Goal: Task Accomplishment & Management: Use online tool/utility

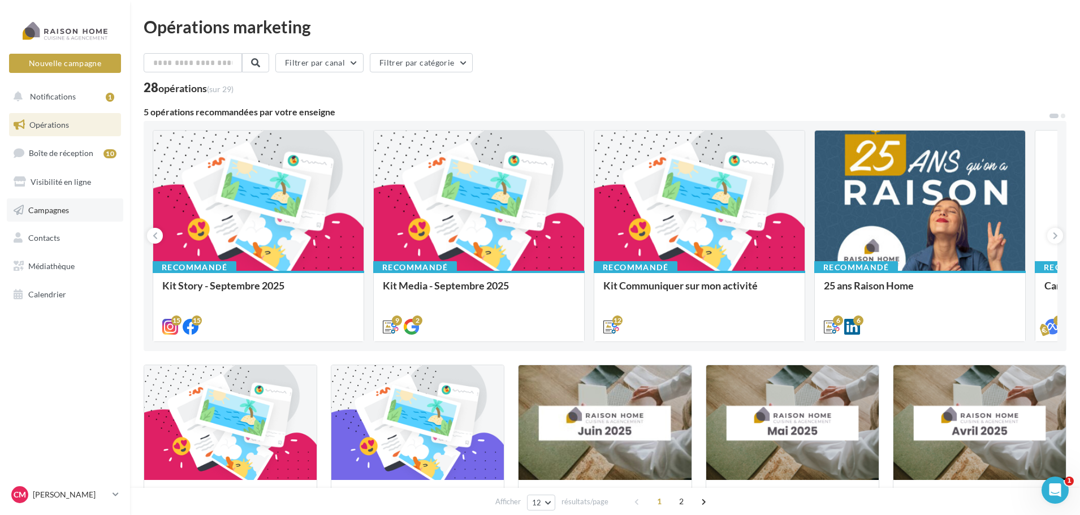
click at [49, 205] on span "Campagnes" at bounding box center [48, 210] width 41 height 10
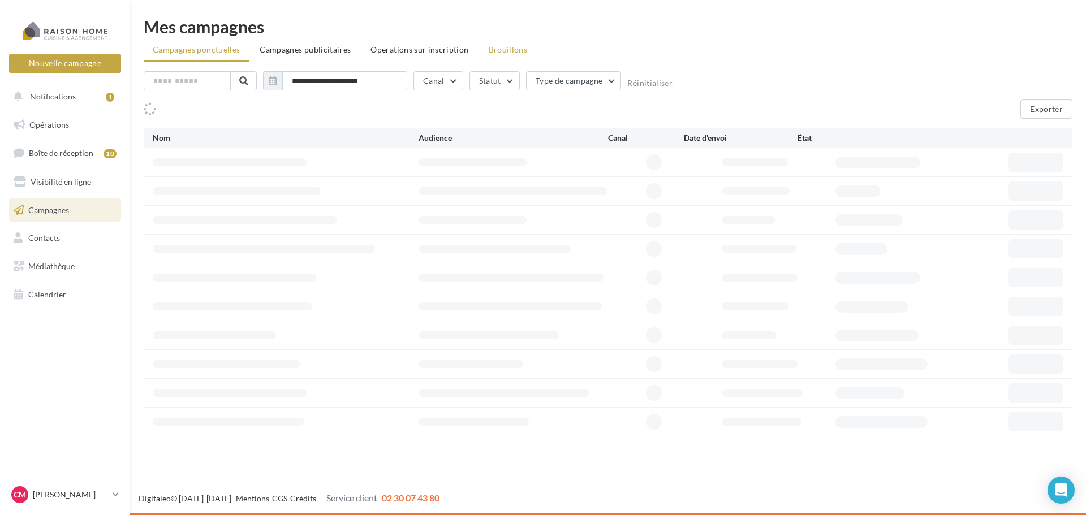
click at [495, 46] on span "Brouillons" at bounding box center [508, 50] width 39 height 10
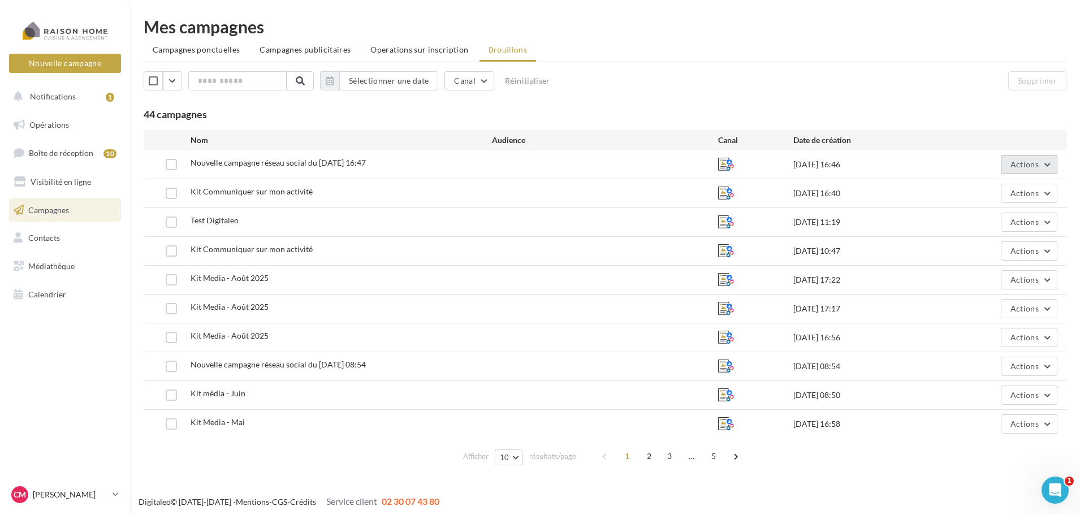
click at [1042, 160] on button "Actions" at bounding box center [1029, 164] width 57 height 19
click at [978, 194] on button "Editer" at bounding box center [1000, 190] width 113 height 29
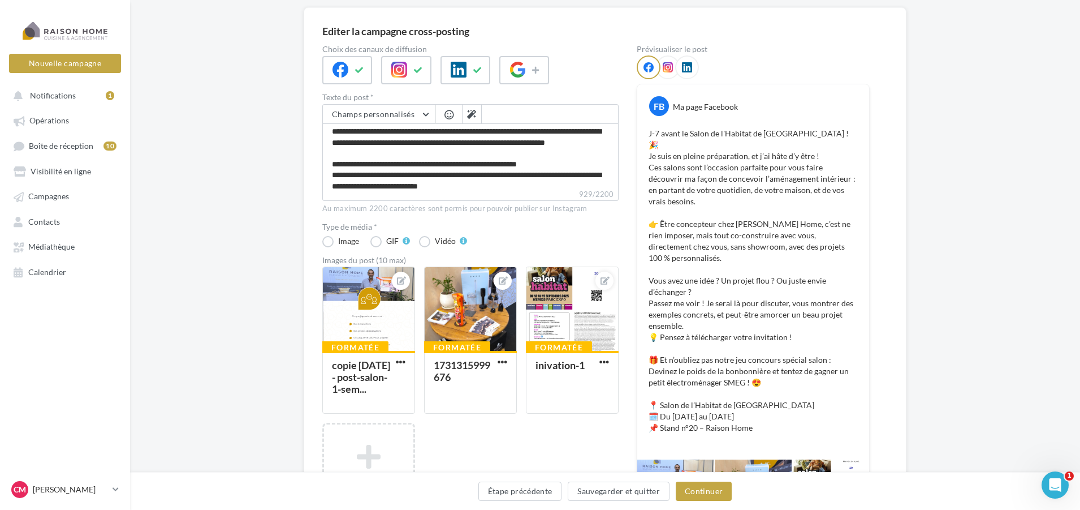
scroll to position [113, 0]
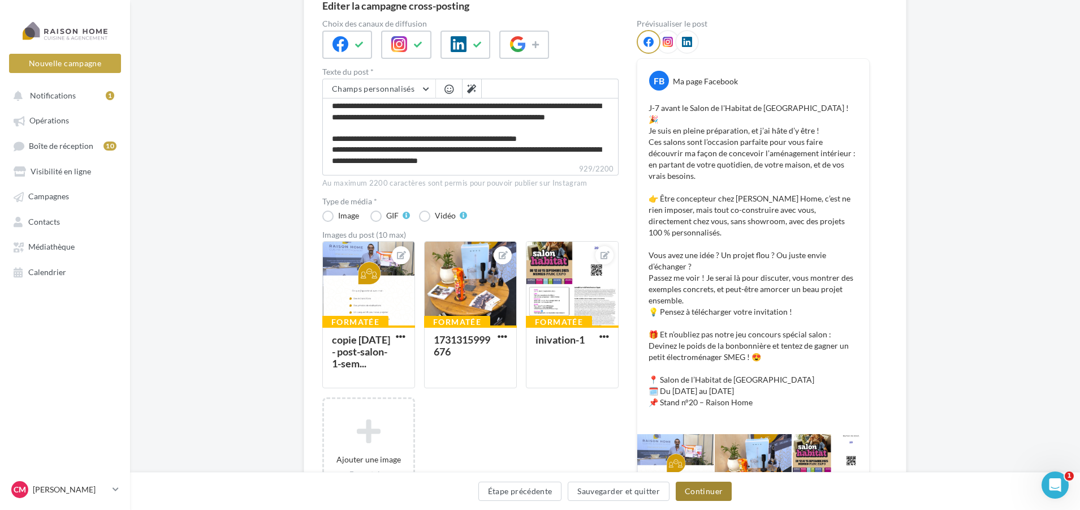
click at [703, 492] on button "Continuer" at bounding box center [704, 490] width 56 height 19
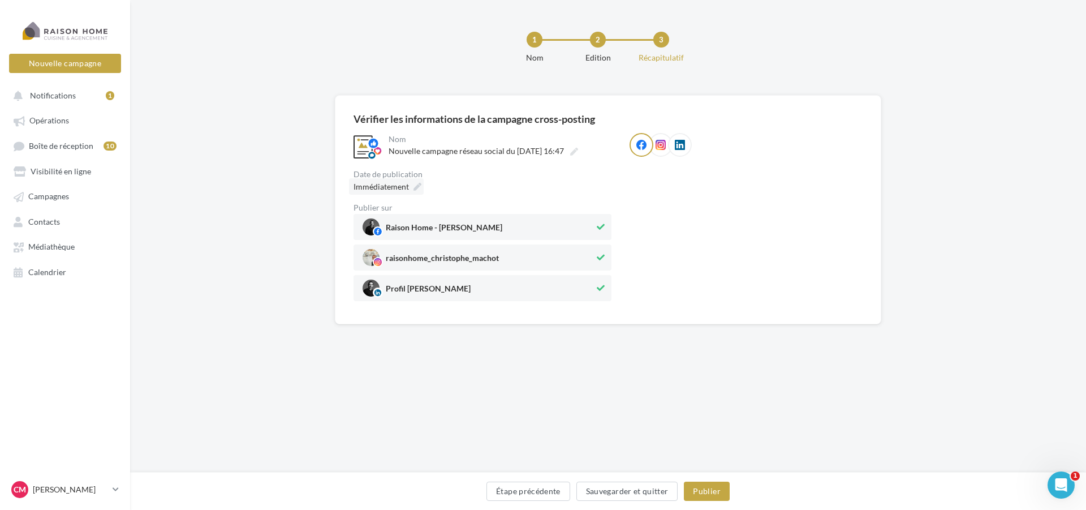
click at [421, 185] on icon at bounding box center [417, 187] width 8 height 8
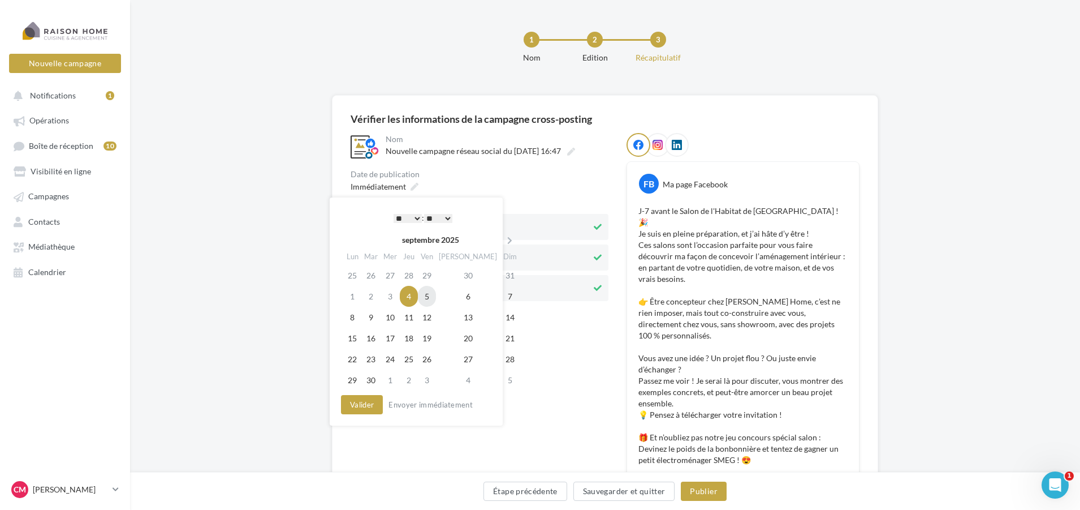
click at [433, 297] on td "5" at bounding box center [427, 296] width 18 height 21
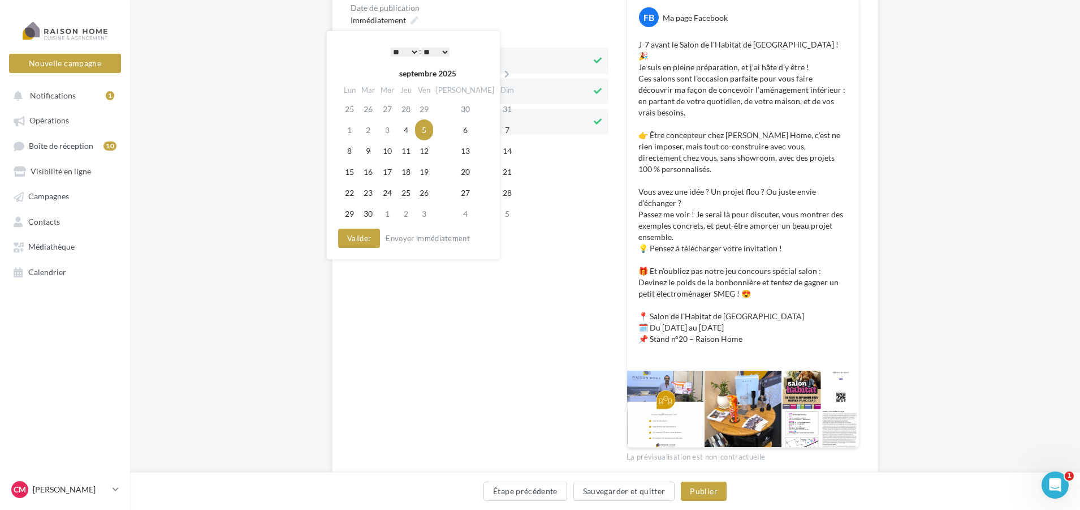
scroll to position [170, 0]
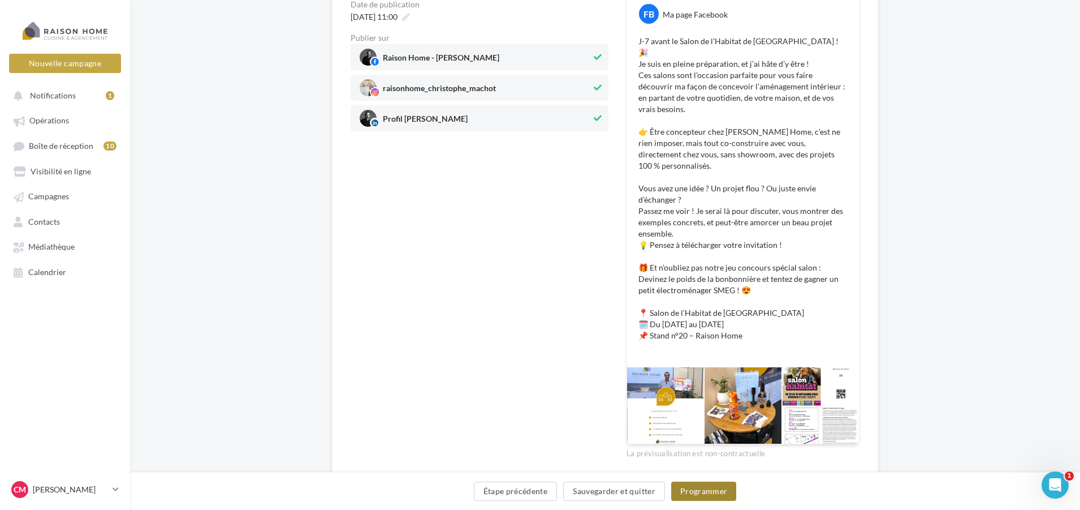
click at [716, 492] on button "Programmer" at bounding box center [704, 490] width 66 height 19
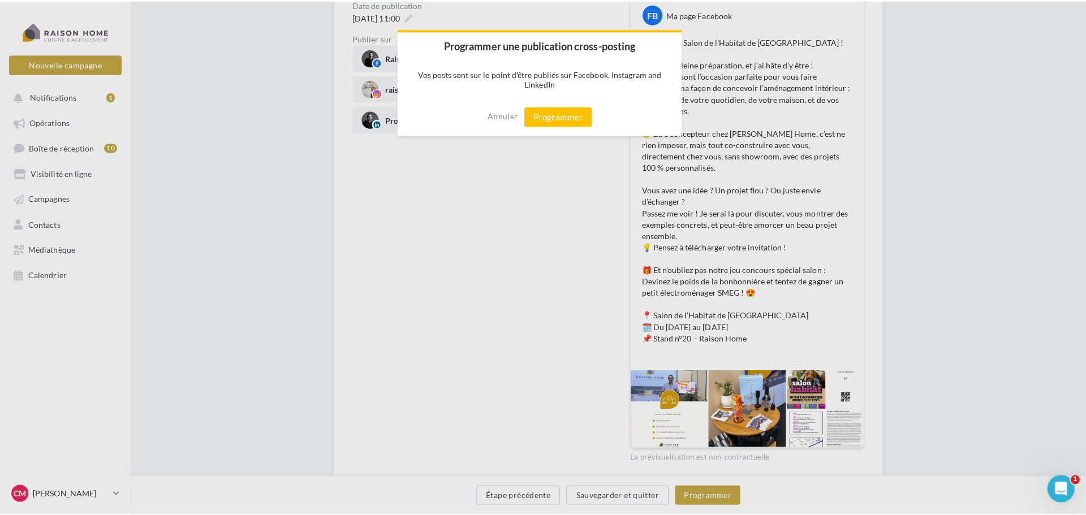
scroll to position [165, 0]
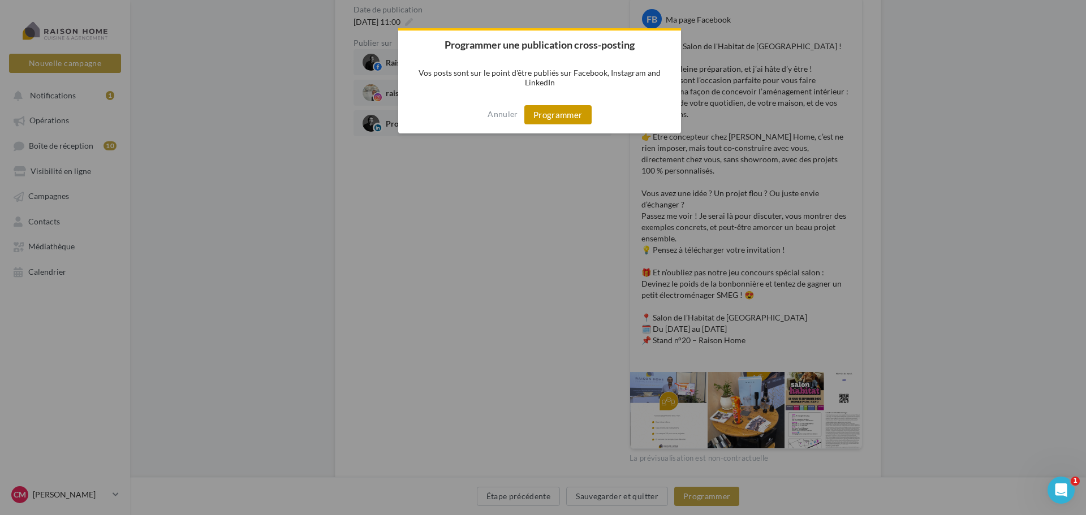
click at [558, 119] on button "Programmer" at bounding box center [557, 114] width 67 height 19
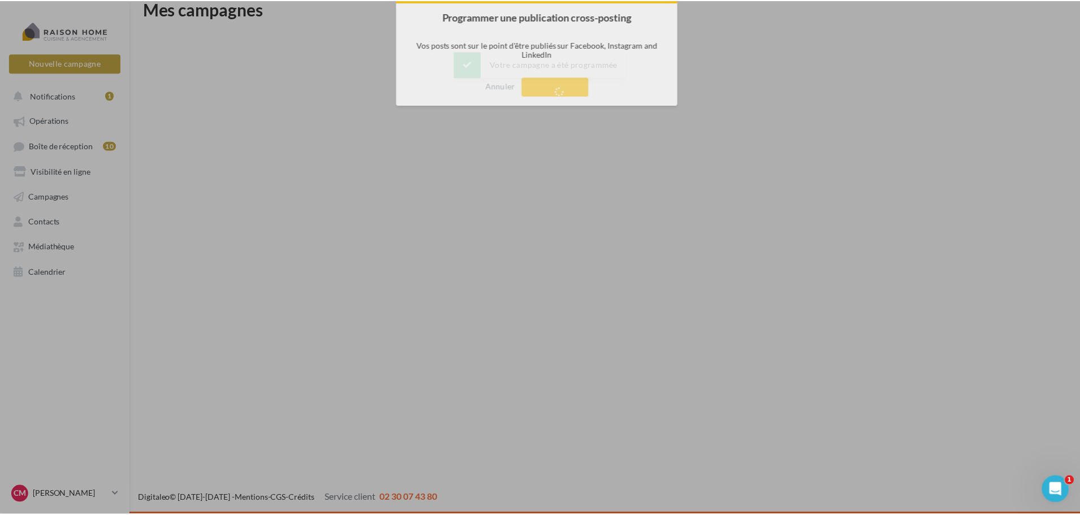
scroll to position [18, 0]
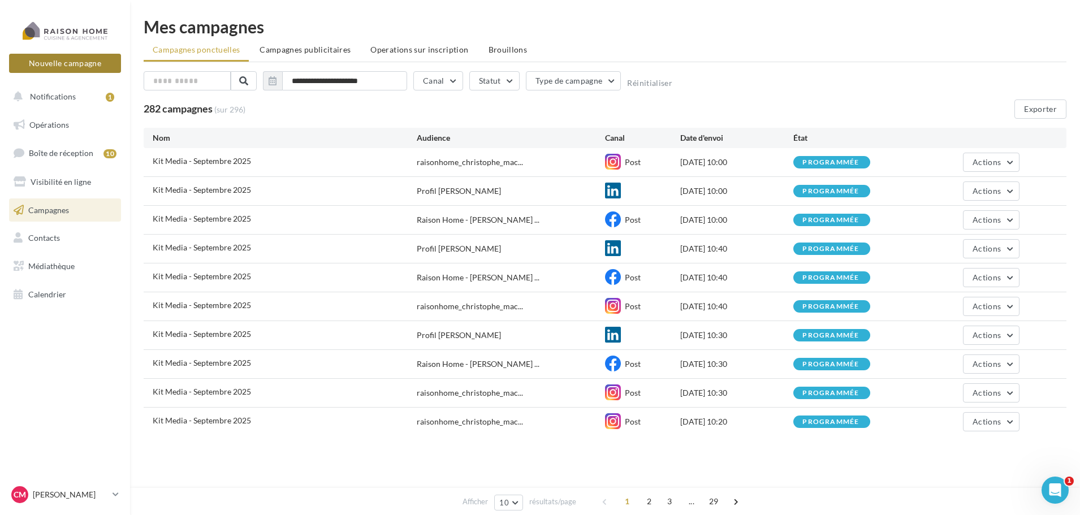
click at [67, 62] on button "Nouvelle campagne" at bounding box center [65, 63] width 112 height 19
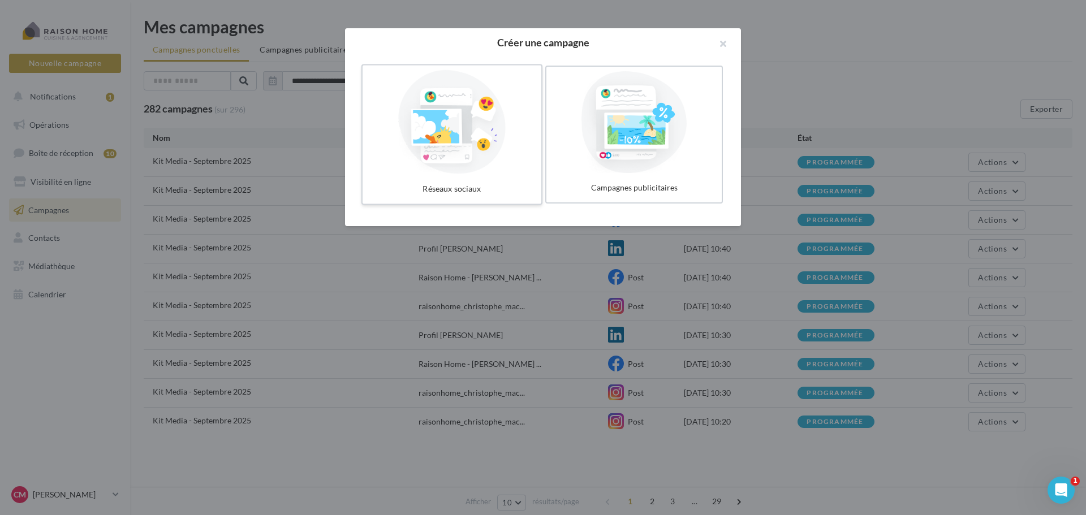
click at [455, 162] on div at bounding box center [452, 122] width 170 height 104
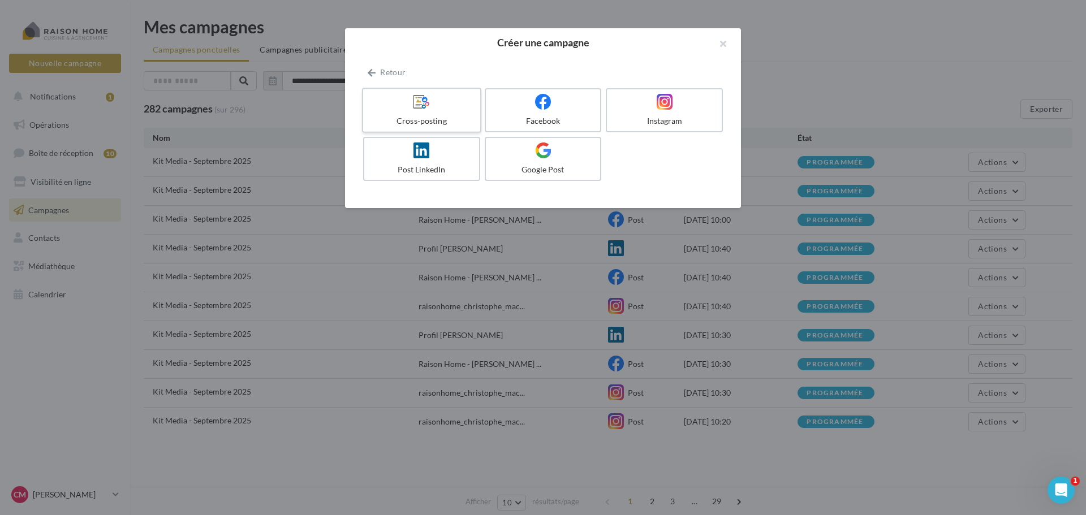
click at [418, 95] on icon at bounding box center [421, 101] width 16 height 16
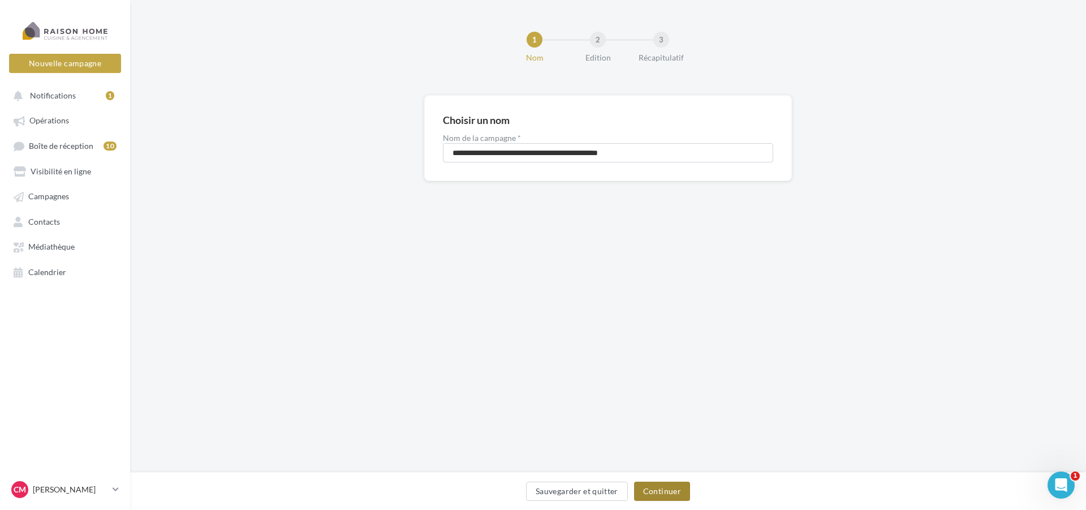
click at [659, 494] on button "Continuer" at bounding box center [662, 490] width 56 height 19
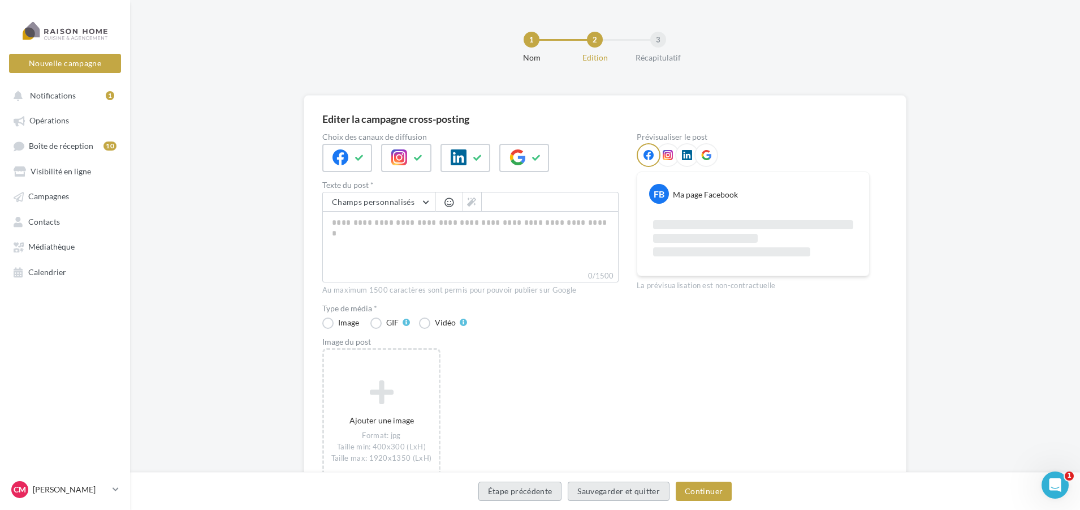
click at [543, 493] on button "Étape précédente" at bounding box center [520, 490] width 84 height 19
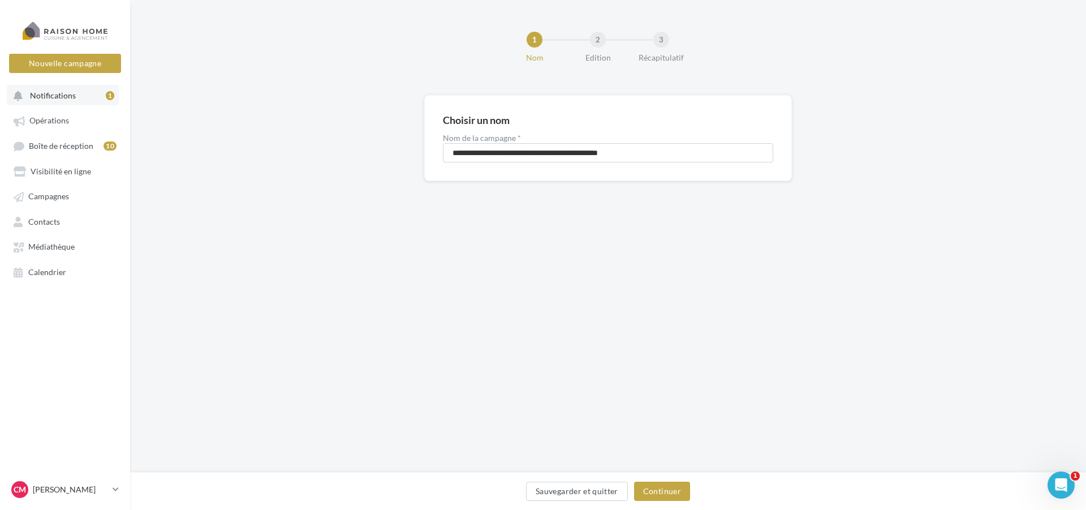
click at [40, 89] on button "Notifications 1" at bounding box center [63, 95] width 112 height 20
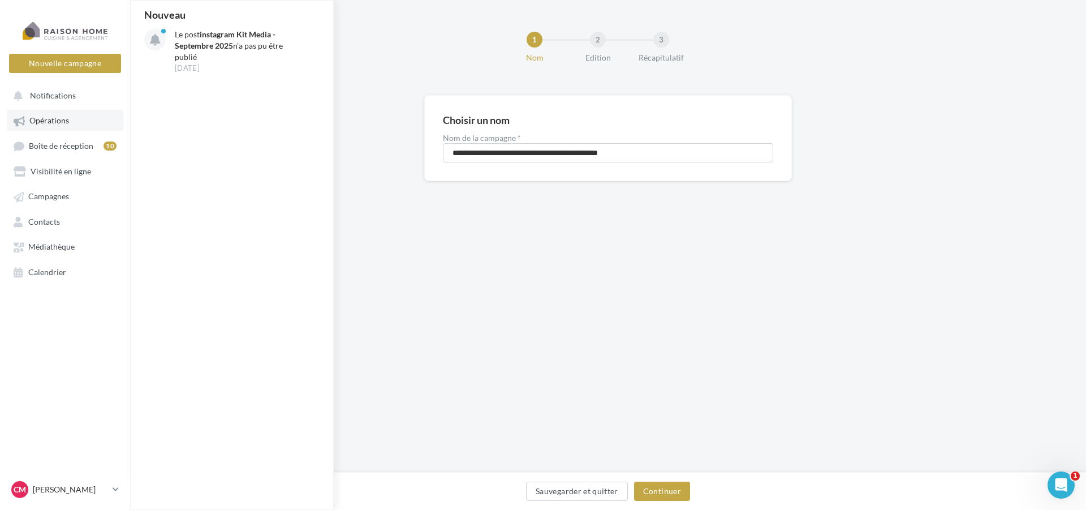
click at [47, 125] on span "Opérations" at bounding box center [49, 121] width 40 height 10
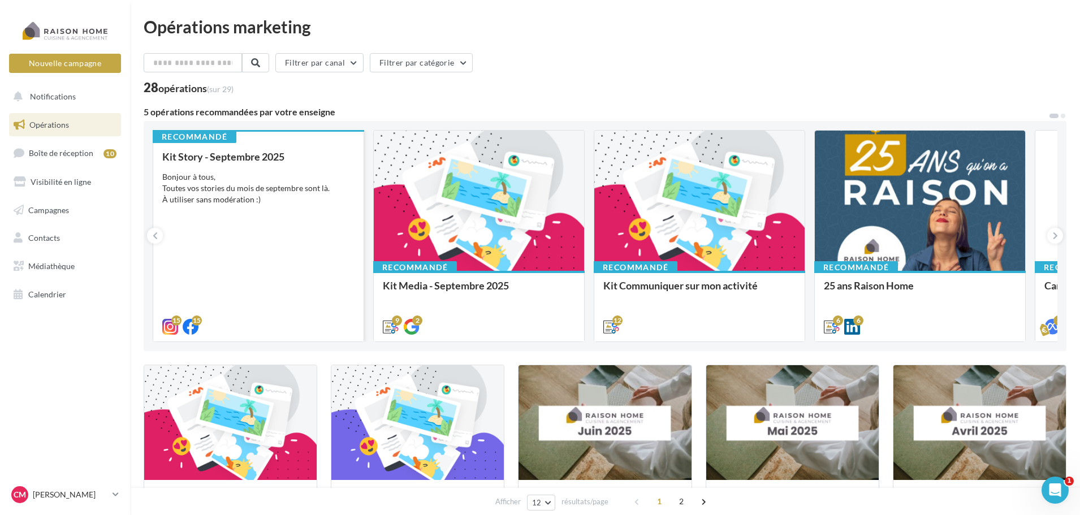
click at [316, 201] on div "Bonjour à tous, Toutes vos stories du mois de septembre sont là. À utiliser san…" at bounding box center [258, 188] width 192 height 34
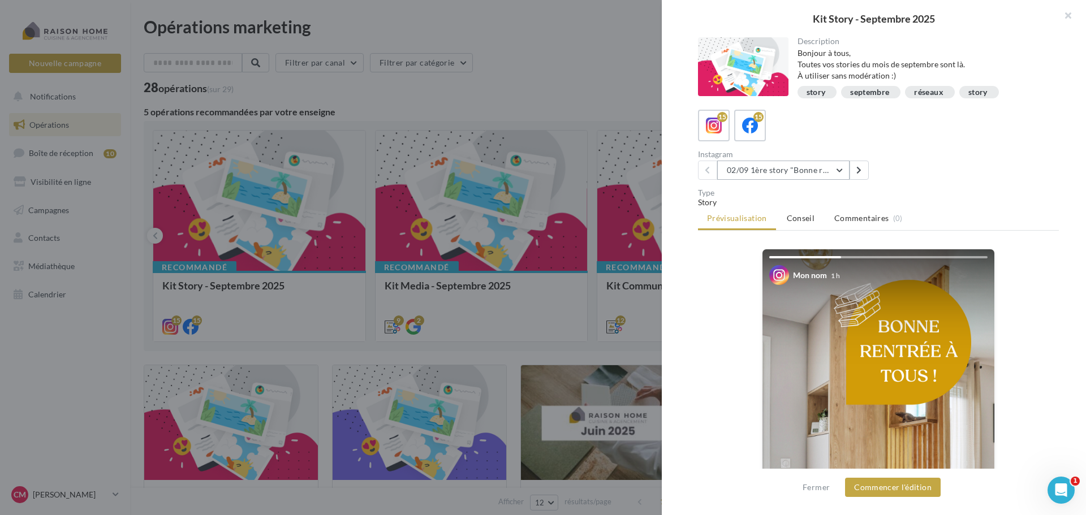
click at [842, 169] on button "02/09 1ère story "Bonne rentrée"" at bounding box center [783, 170] width 132 height 19
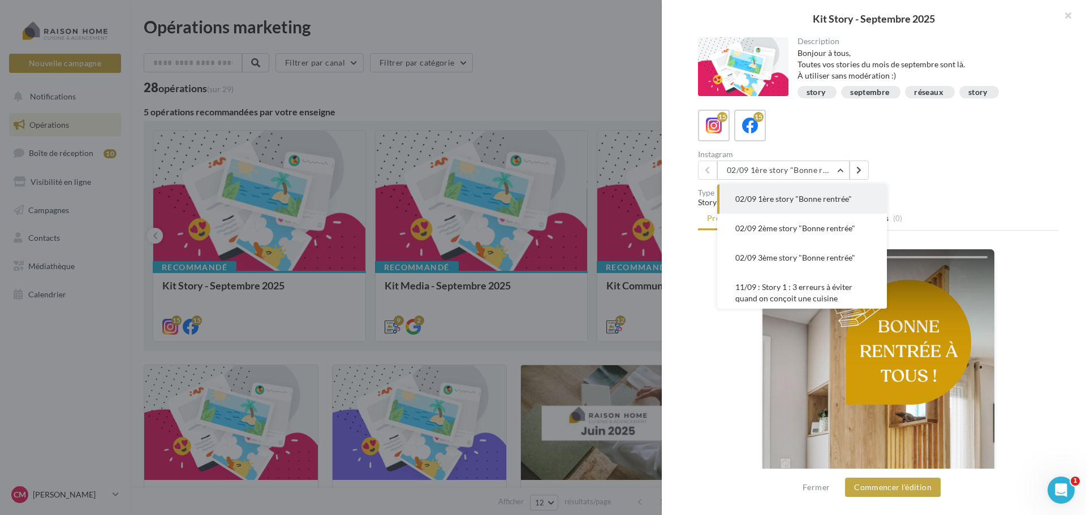
click at [810, 198] on span "02/09 1ère story "Bonne rentrée"" at bounding box center [793, 199] width 117 height 10
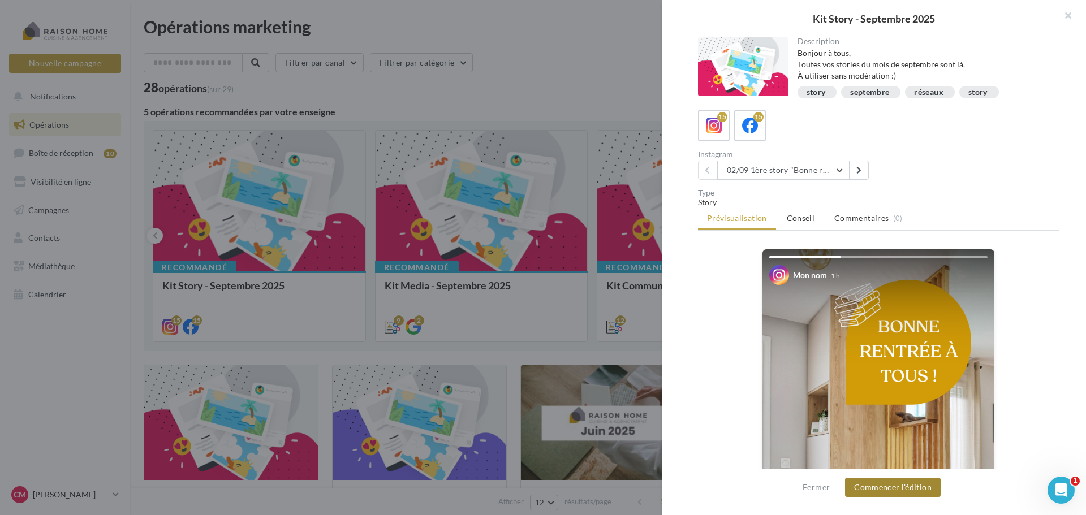
click at [894, 486] on button "Commencer l'édition" at bounding box center [893, 487] width 96 height 19
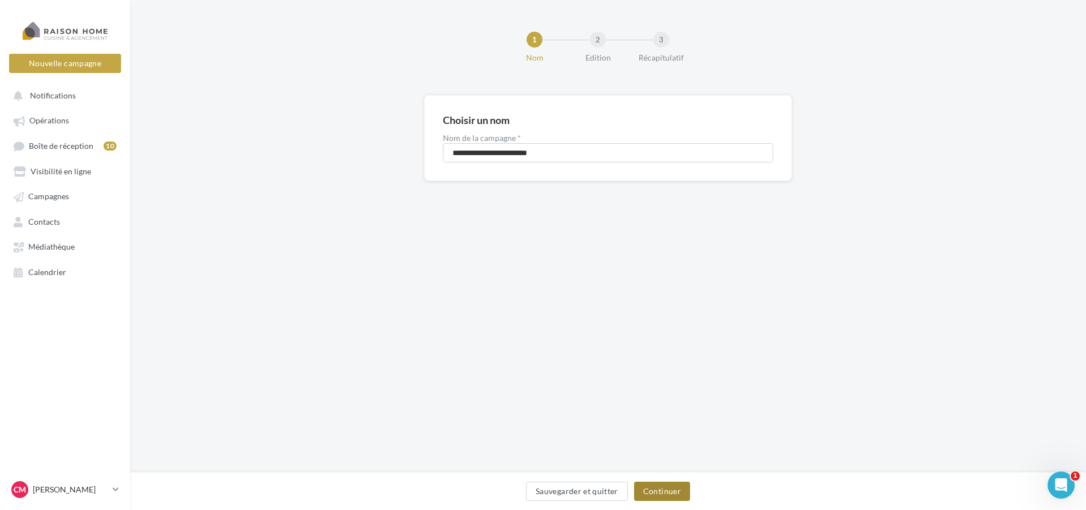
click at [651, 494] on button "Continuer" at bounding box center [662, 490] width 56 height 19
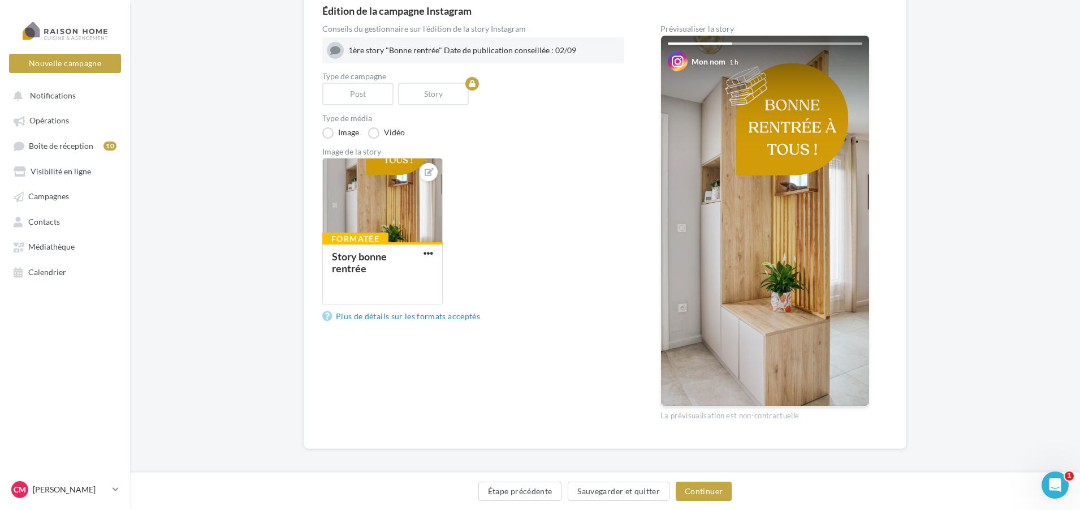
scroll to position [113, 0]
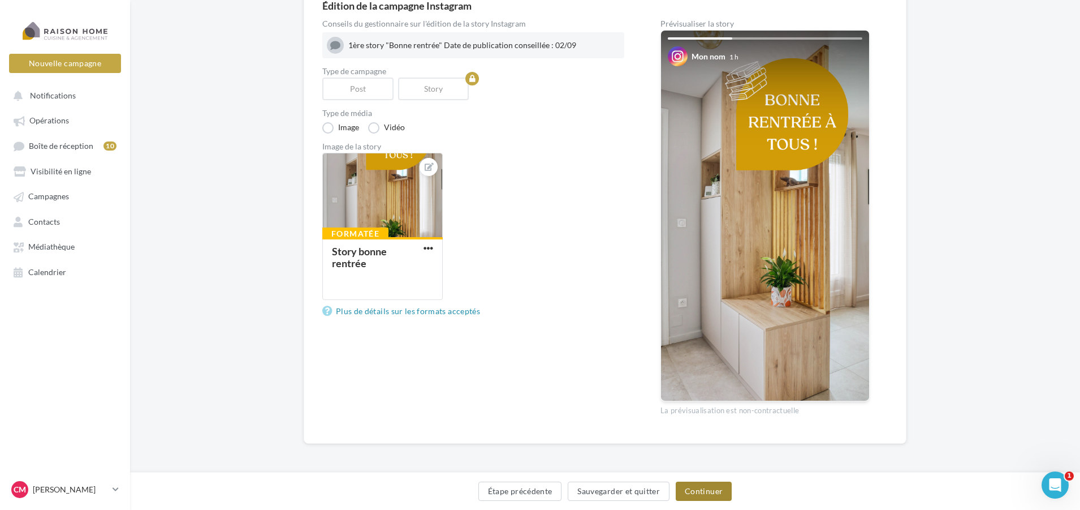
click at [713, 493] on button "Continuer" at bounding box center [704, 490] width 56 height 19
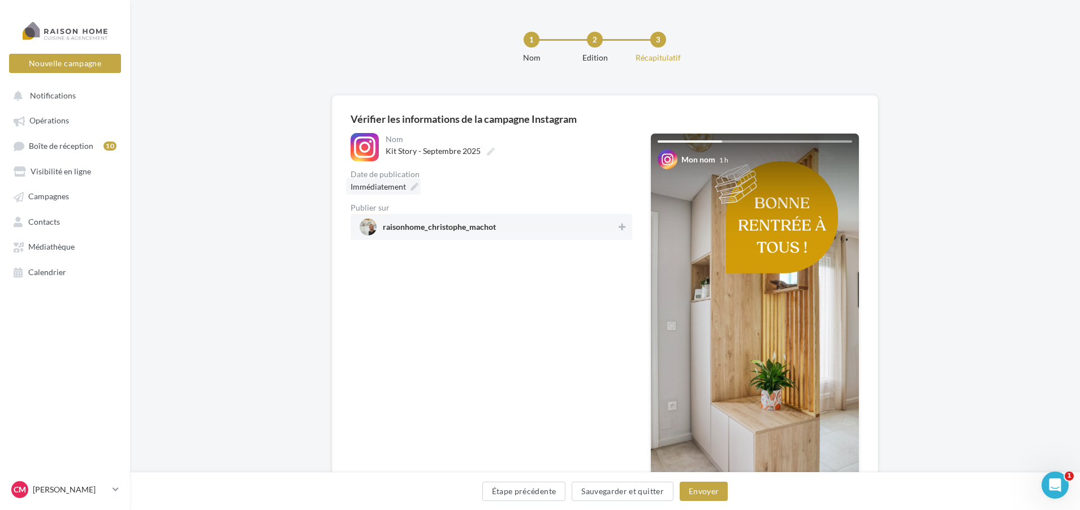
click at [415, 191] on div "Immédiatement" at bounding box center [383, 186] width 75 height 16
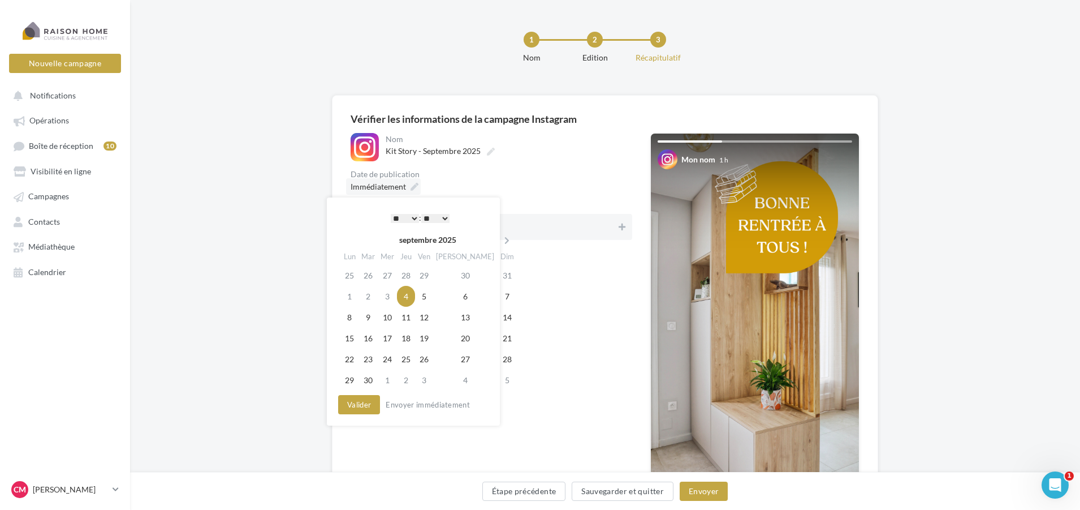
click at [415, 191] on div "Immédiatement" at bounding box center [383, 186] width 75 height 16
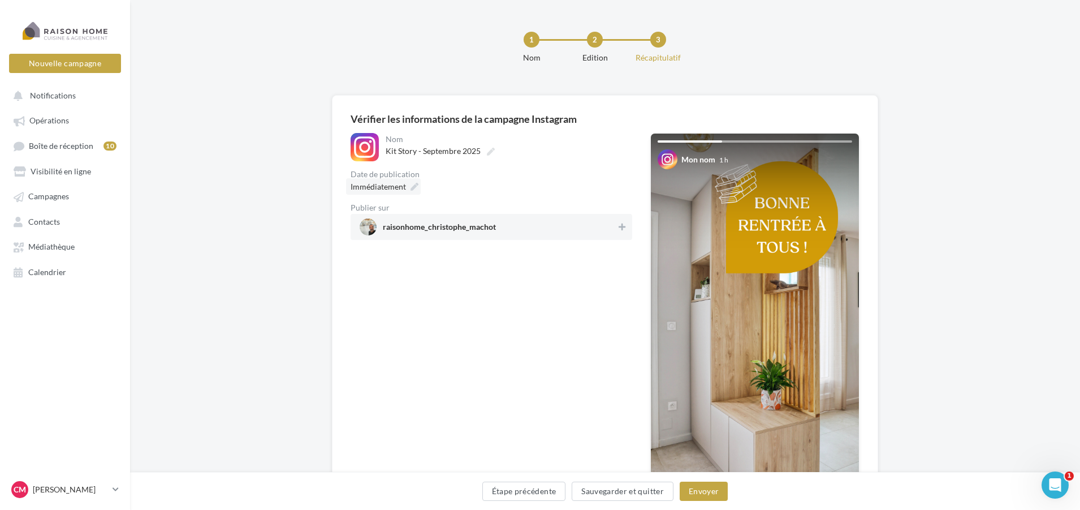
click at [413, 185] on icon at bounding box center [415, 187] width 8 height 8
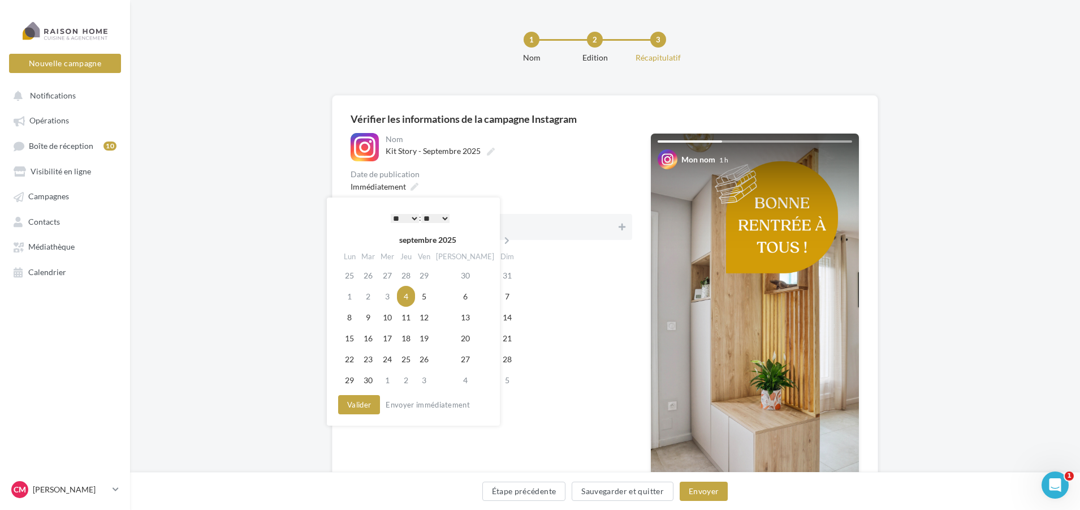
click at [413, 216] on select "* * * * * * * * * * ** ** ** ** ** ** ** ** ** ** ** ** ** **" at bounding box center [405, 218] width 28 height 9
click at [391, 214] on select "* * * * * * * * * * ** ** ** ** ** ** ** ** ** ** ** ** ** **" at bounding box center [405, 218] width 28 height 9
click at [446, 217] on select "** ** ** ** ** **" at bounding box center [435, 218] width 28 height 9
click at [354, 406] on button "Valider" at bounding box center [359, 404] width 42 height 19
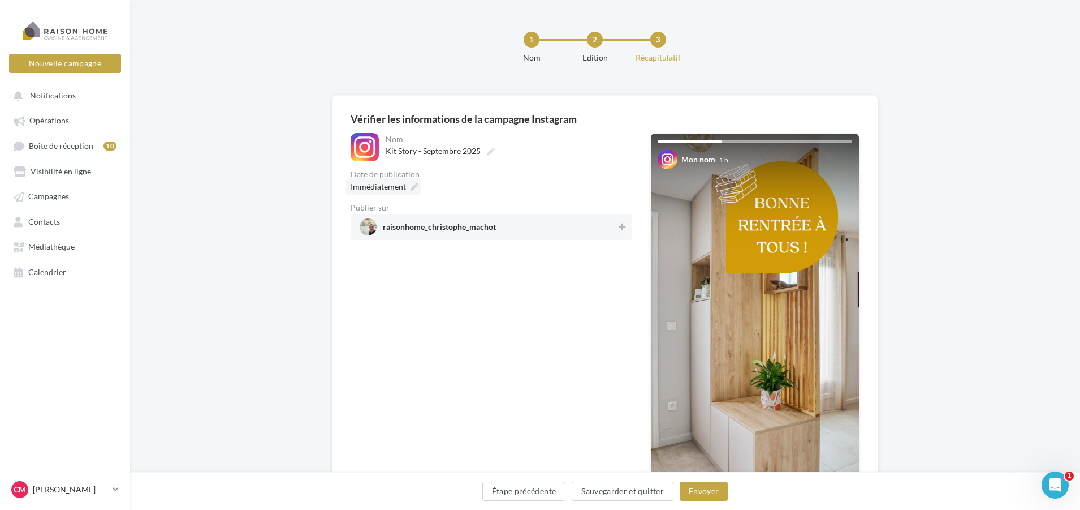
click at [412, 188] on icon at bounding box center [415, 187] width 8 height 8
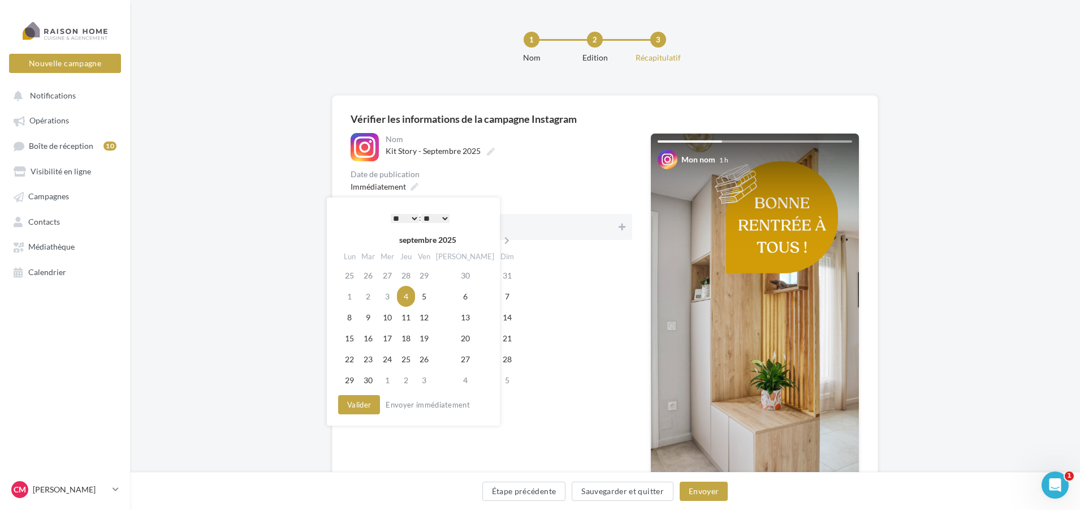
click at [447, 218] on select "** ** ** ** ** **" at bounding box center [435, 218] width 28 height 9
click at [354, 406] on button "Valider" at bounding box center [359, 404] width 42 height 19
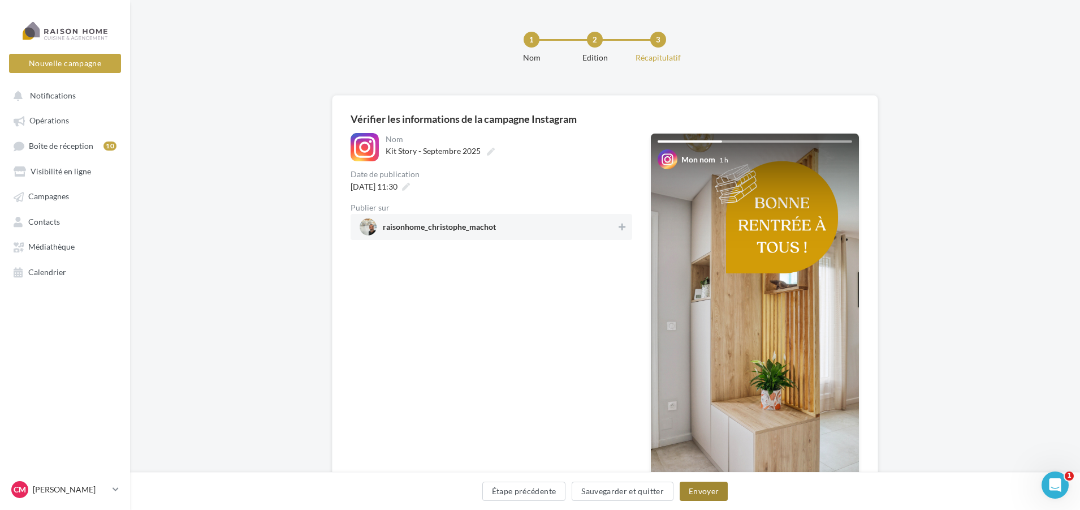
click at [710, 491] on button "Envoyer" at bounding box center [704, 490] width 48 height 19
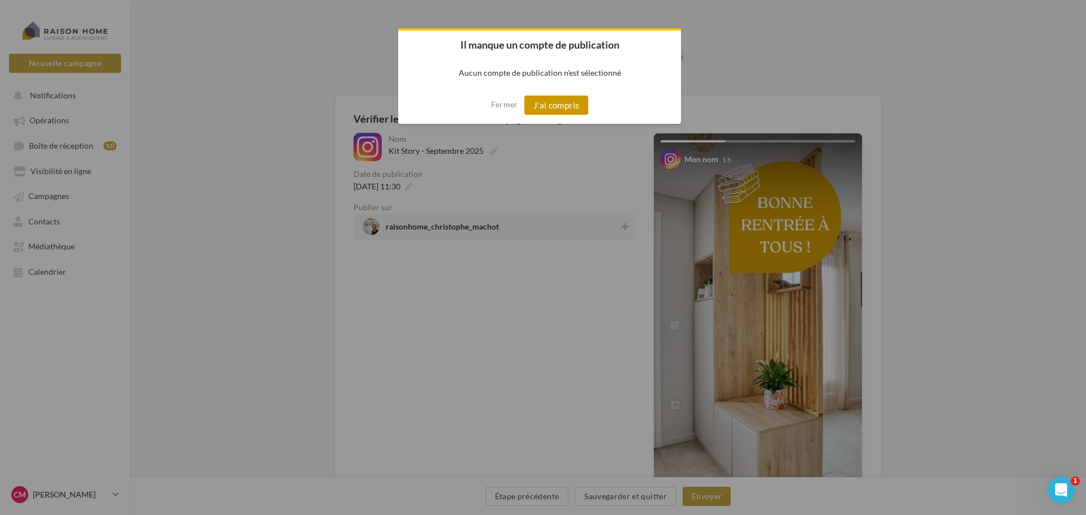
click at [568, 103] on button "J'ai compris" at bounding box center [556, 105] width 64 height 19
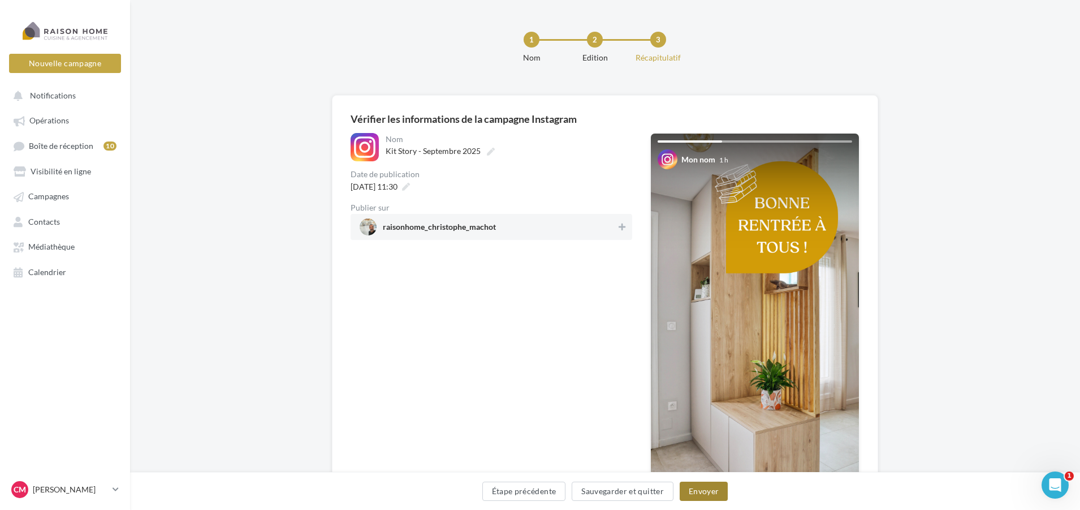
click at [696, 490] on button "Envoyer" at bounding box center [704, 490] width 48 height 19
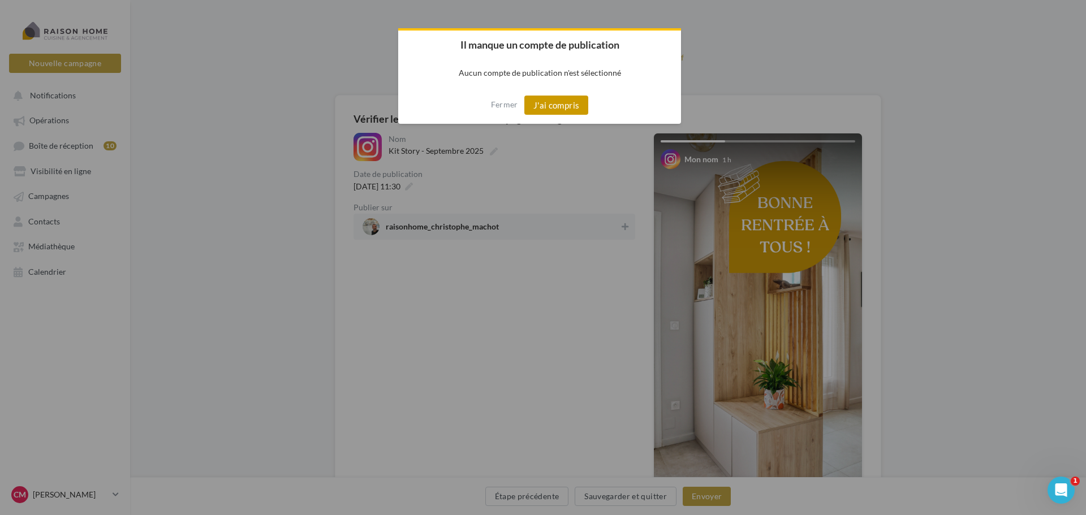
click at [563, 103] on button "J'ai compris" at bounding box center [556, 105] width 64 height 19
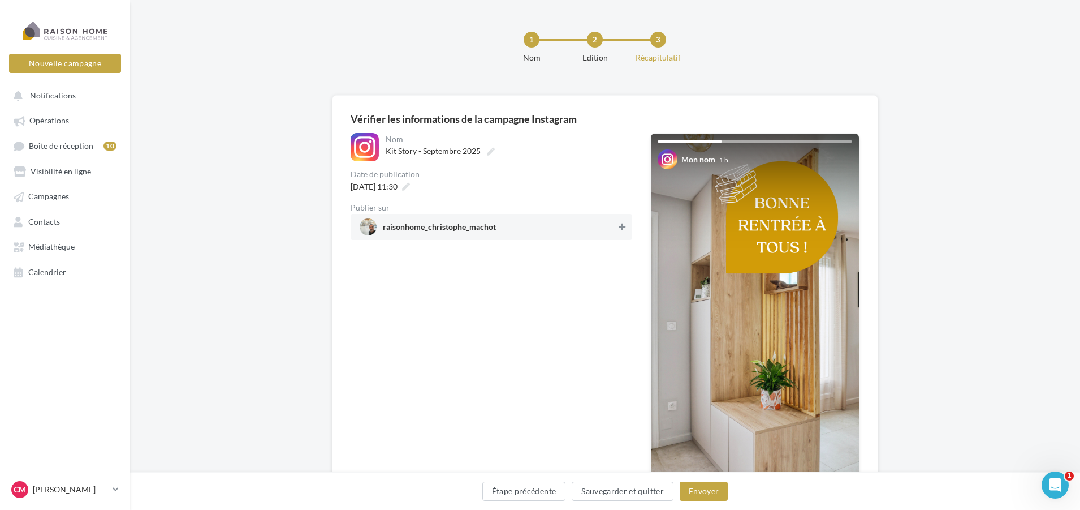
click at [620, 222] on button at bounding box center [621, 227] width 11 height 14
click at [702, 489] on button "Envoyer" at bounding box center [704, 490] width 48 height 19
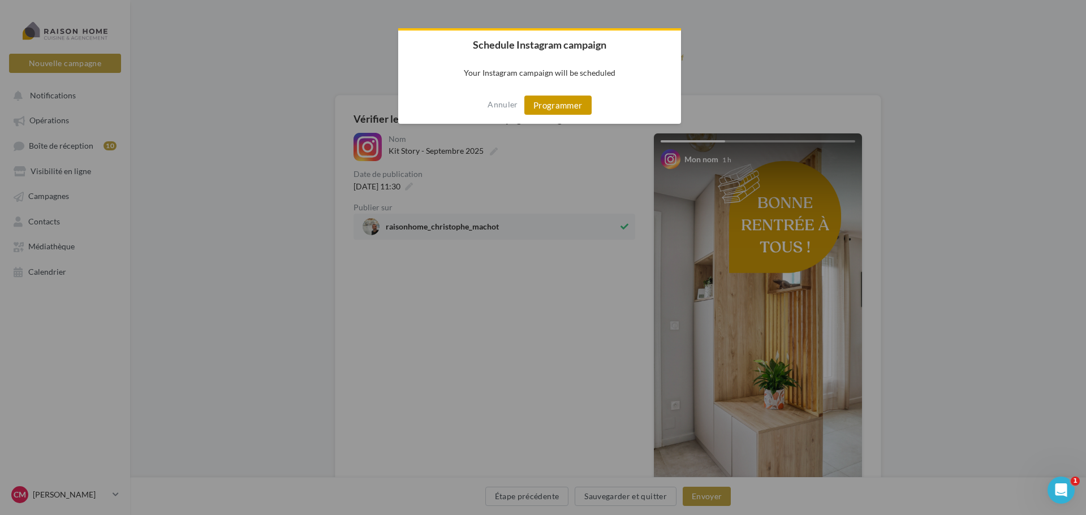
click at [551, 99] on button "Programmer" at bounding box center [557, 105] width 67 height 19
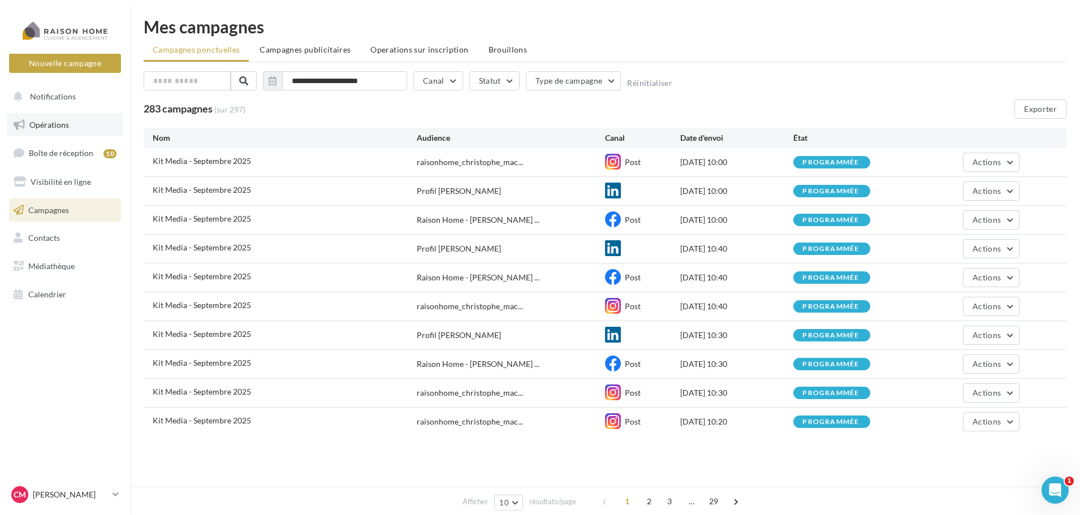
click at [66, 123] on span "Opérations" at bounding box center [49, 125] width 40 height 10
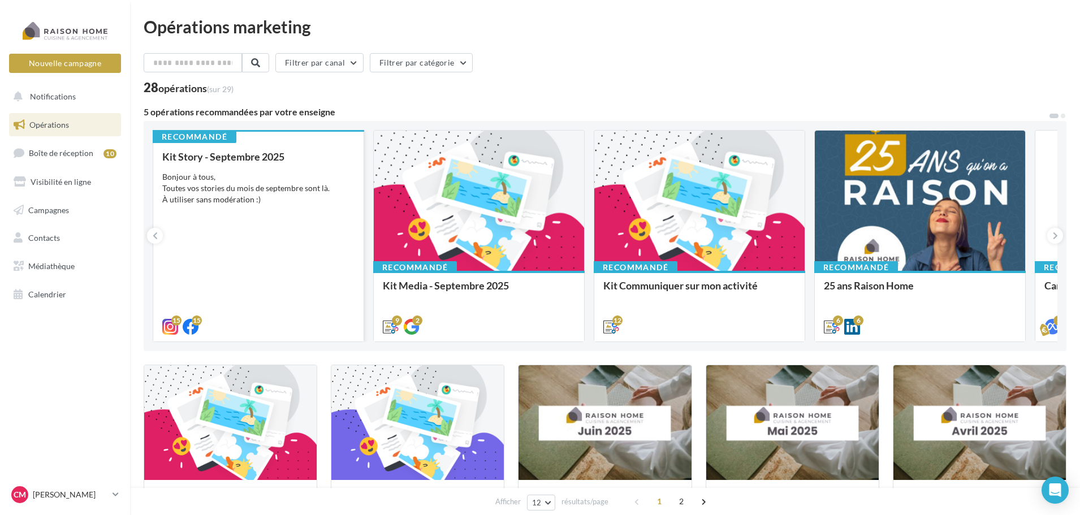
click at [283, 170] on div "Kit Story - Septembre 2025 Bonjour à tous, Toutes vos stories du mois de septem…" at bounding box center [258, 241] width 192 height 180
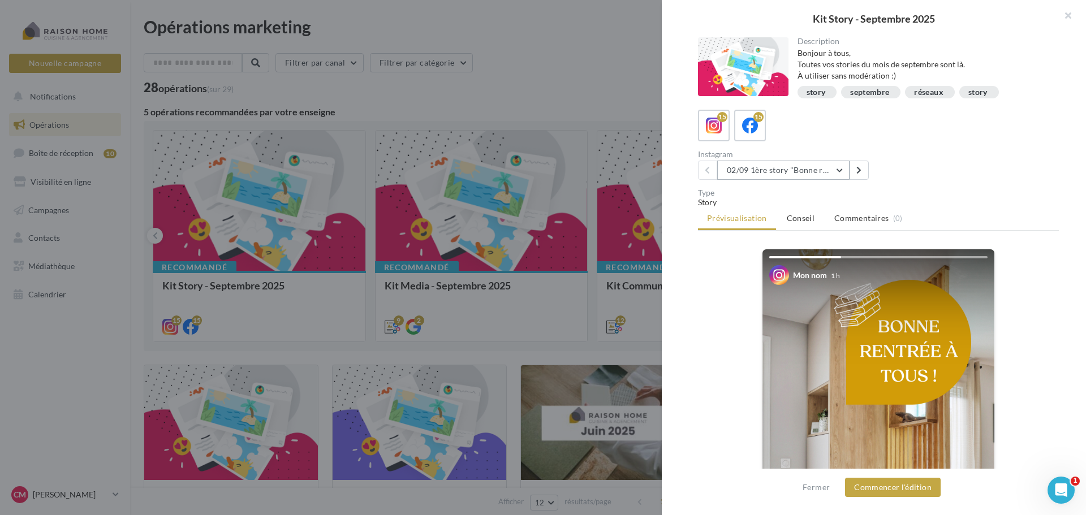
click at [839, 172] on button "02/09 1ère story "Bonne rentrée"" at bounding box center [783, 170] width 132 height 19
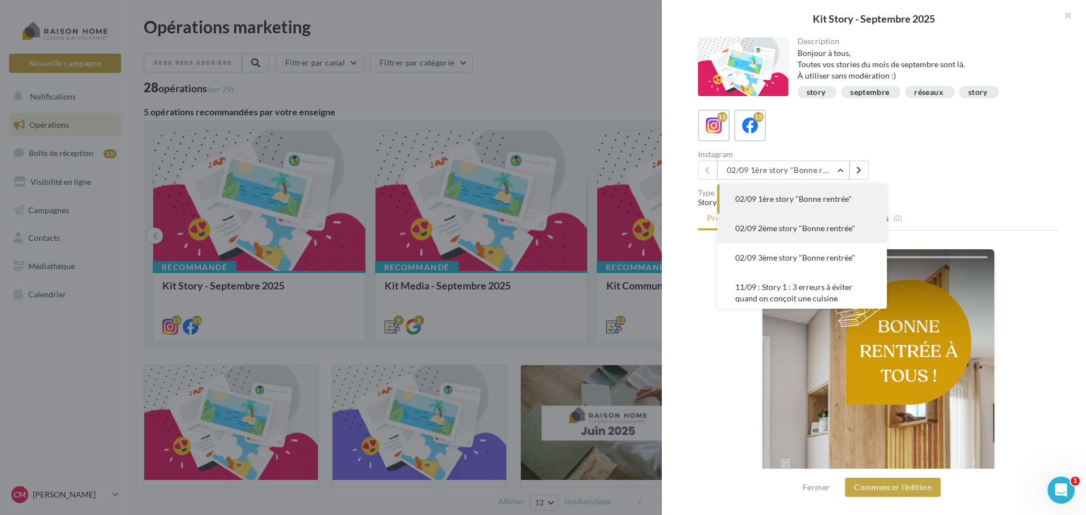
click at [836, 226] on span "02/09 2ème story "Bonne rentrée"" at bounding box center [795, 228] width 120 height 10
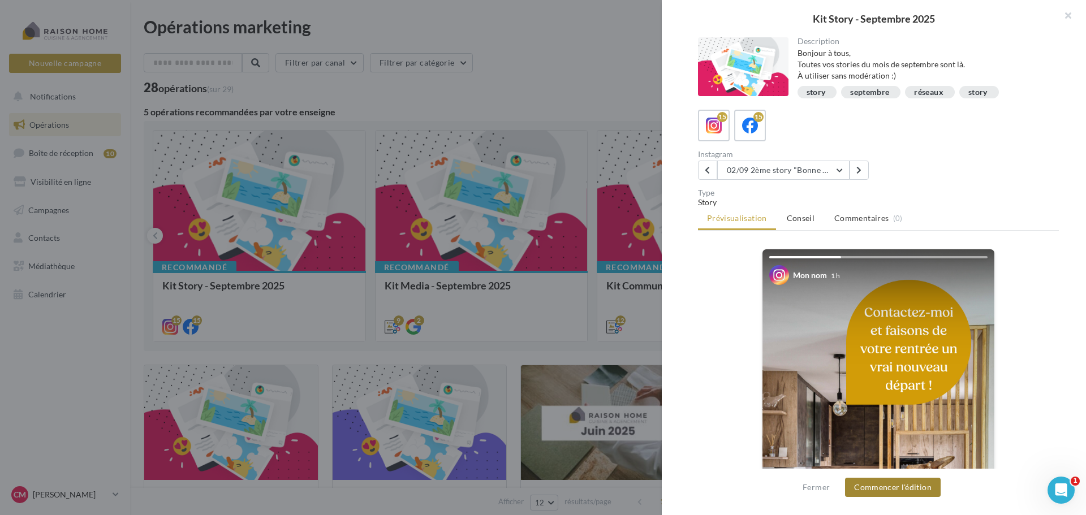
click at [892, 487] on button "Commencer l'édition" at bounding box center [893, 487] width 96 height 19
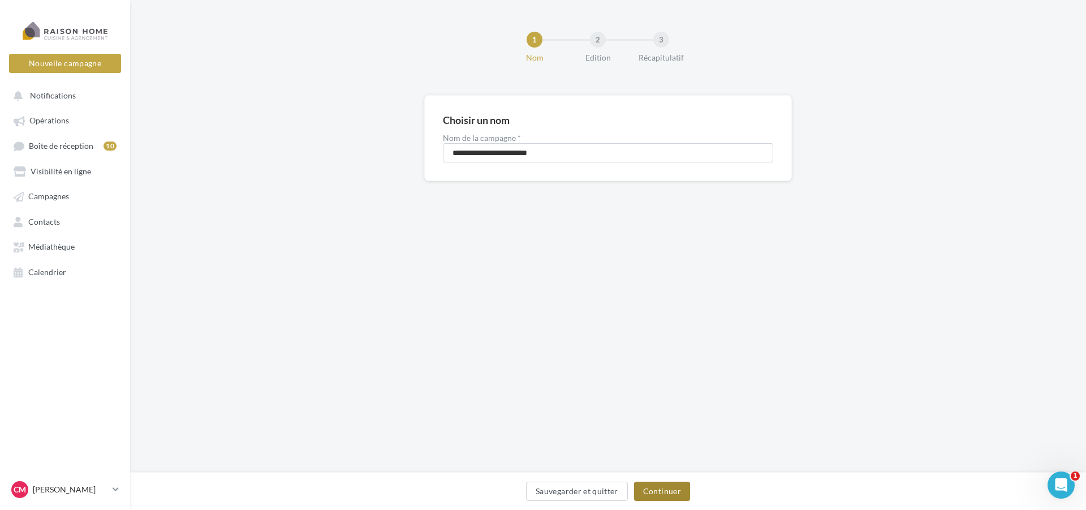
click at [678, 490] on button "Continuer" at bounding box center [662, 490] width 56 height 19
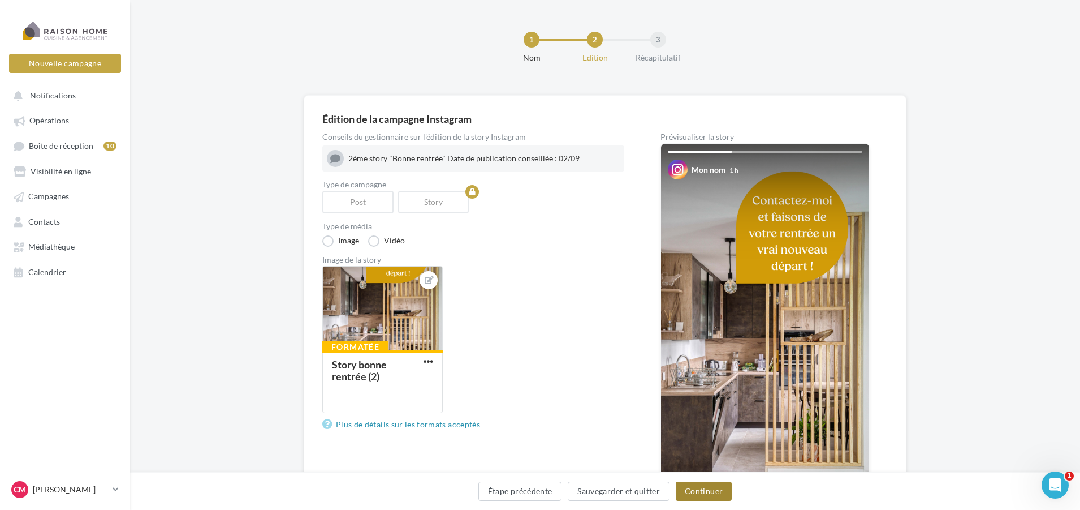
click at [705, 494] on button "Continuer" at bounding box center [704, 490] width 56 height 19
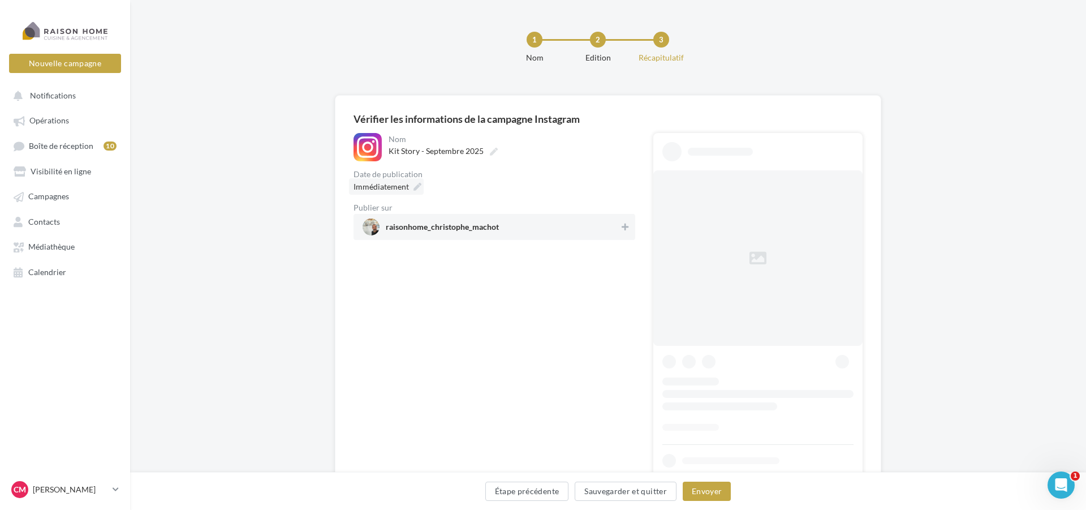
click at [411, 188] on div "Immédiatement" at bounding box center [386, 186] width 75 height 16
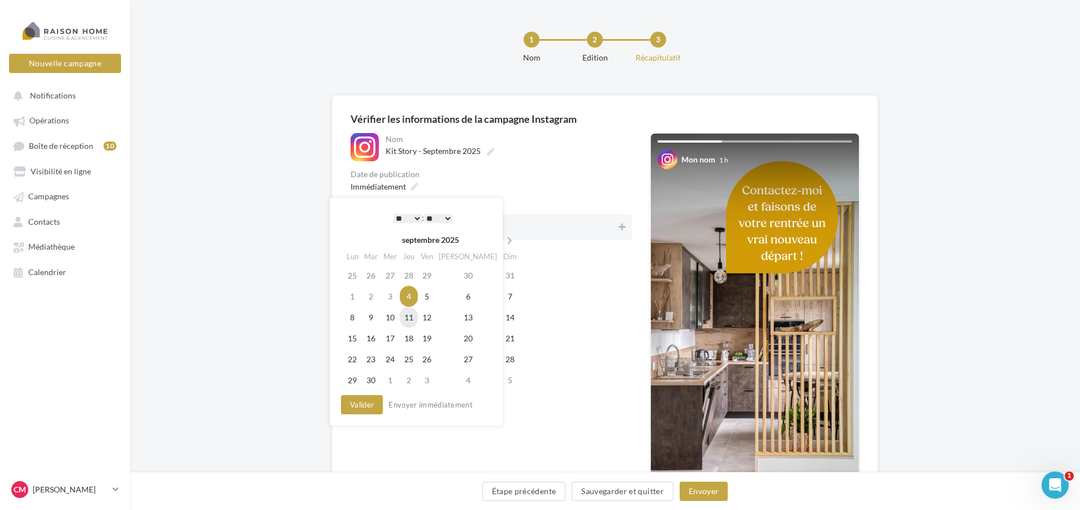
click at [418, 318] on td "11" at bounding box center [409, 317] width 18 height 21
click at [449, 219] on select "** ** ** ** ** **" at bounding box center [435, 218] width 28 height 9
click at [352, 408] on button "Valider" at bounding box center [359, 404] width 42 height 19
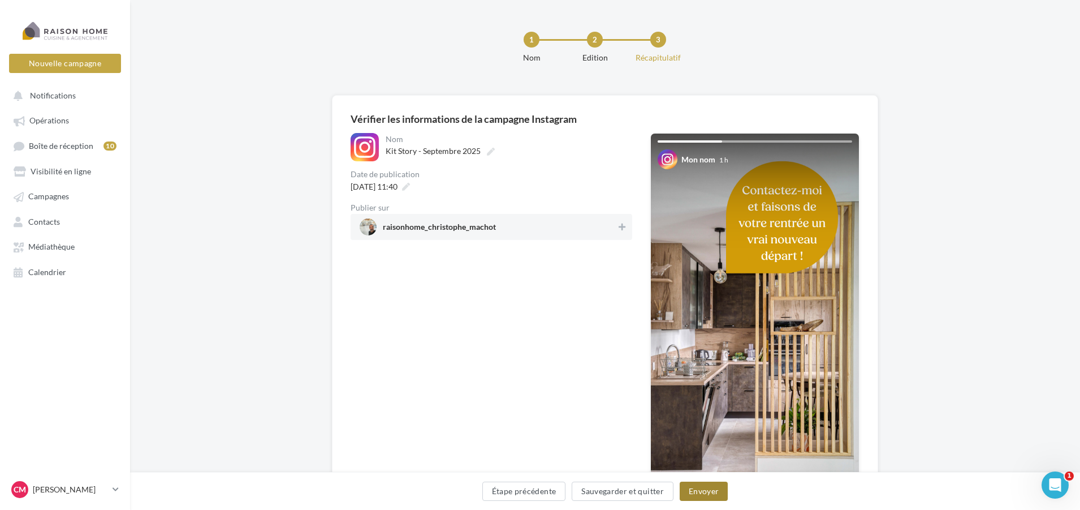
click at [704, 491] on button "Envoyer" at bounding box center [704, 490] width 48 height 19
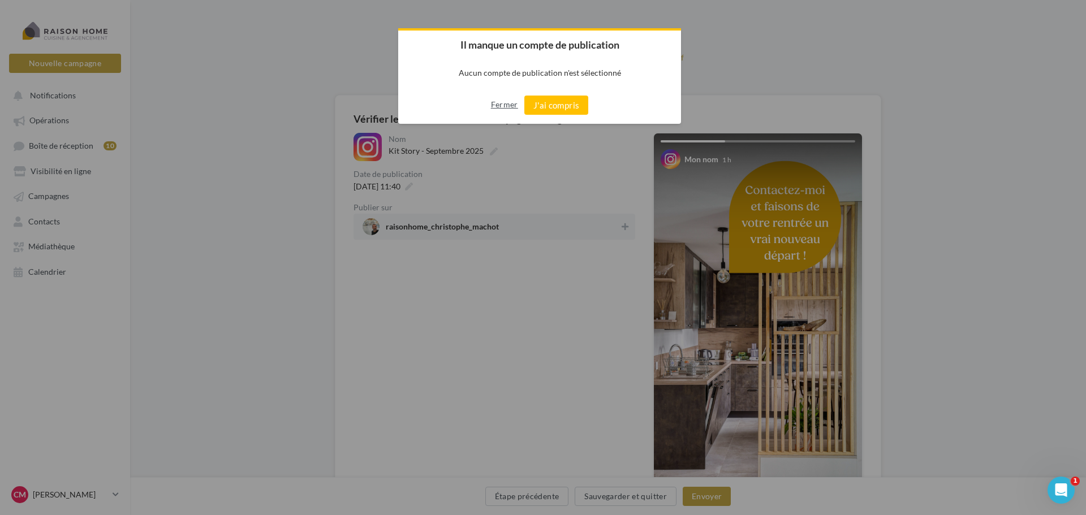
click at [503, 100] on button "Fermer" at bounding box center [504, 105] width 27 height 18
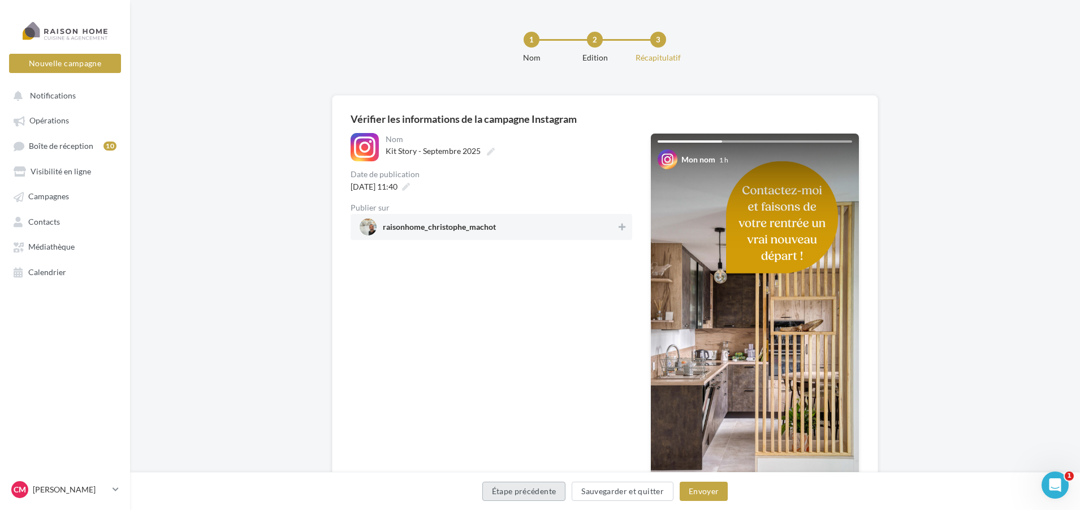
click at [506, 495] on button "Étape précédente" at bounding box center [524, 490] width 84 height 19
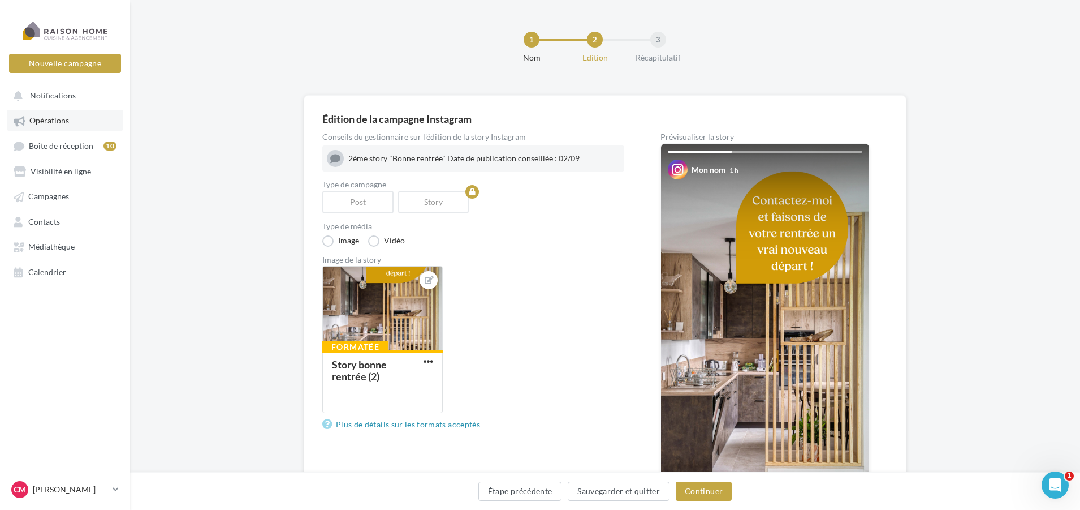
click at [49, 117] on span "Opérations" at bounding box center [49, 121] width 40 height 10
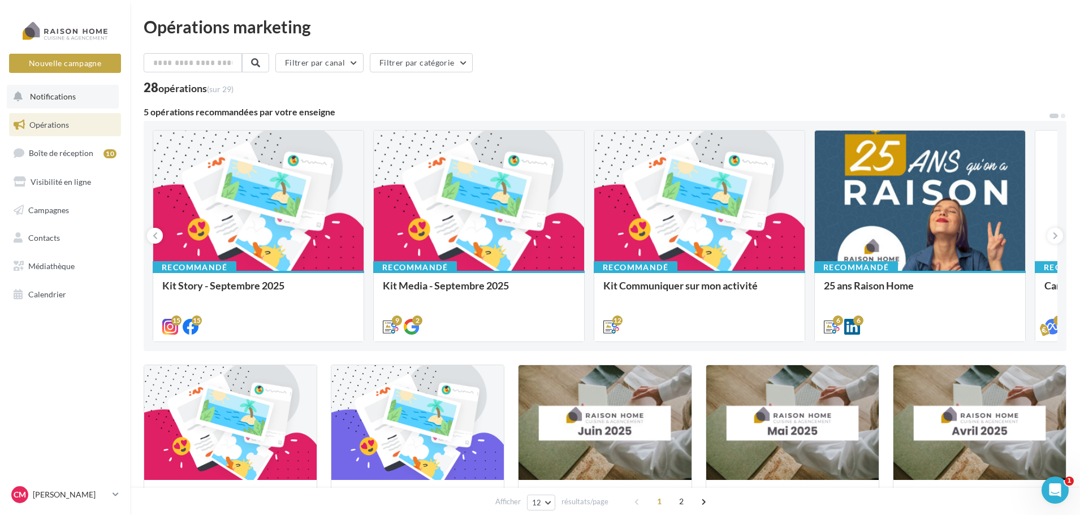
click at [58, 98] on span "Notifications" at bounding box center [53, 97] width 46 height 10
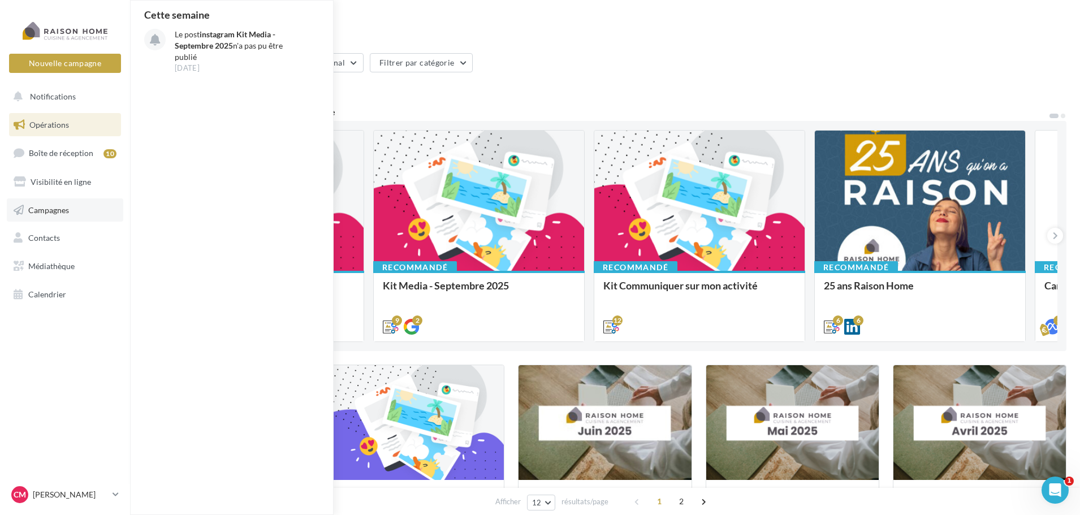
click at [60, 205] on span "Campagnes" at bounding box center [48, 210] width 41 height 10
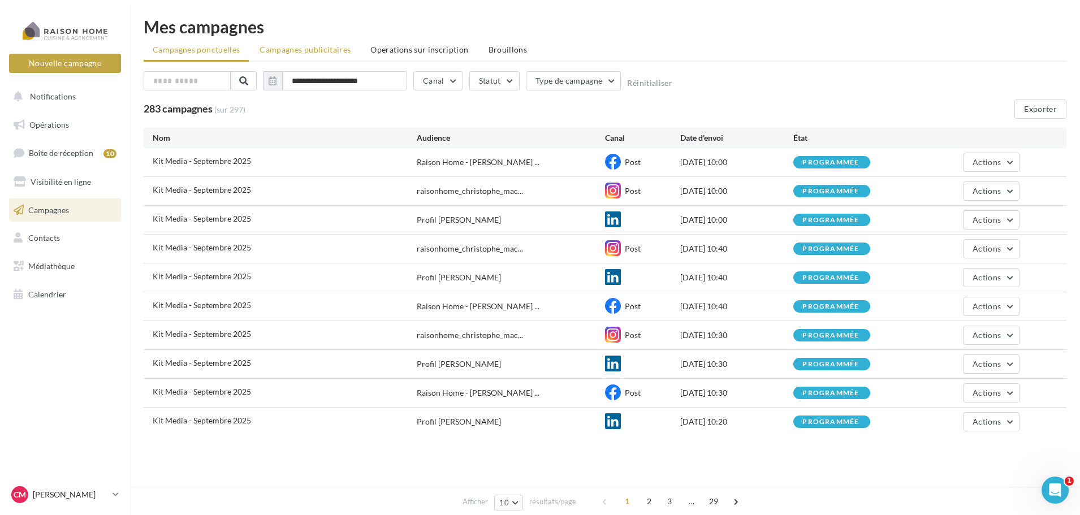
click at [310, 45] on span "Campagnes publicitaires" at bounding box center [305, 50] width 91 height 10
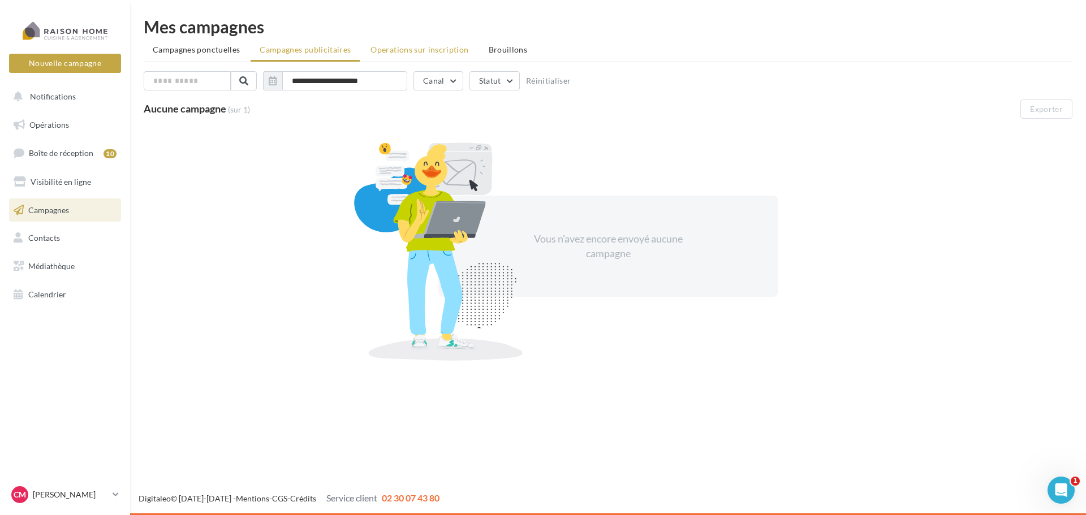
click at [400, 47] on span "Operations sur inscription" at bounding box center [419, 50] width 98 height 10
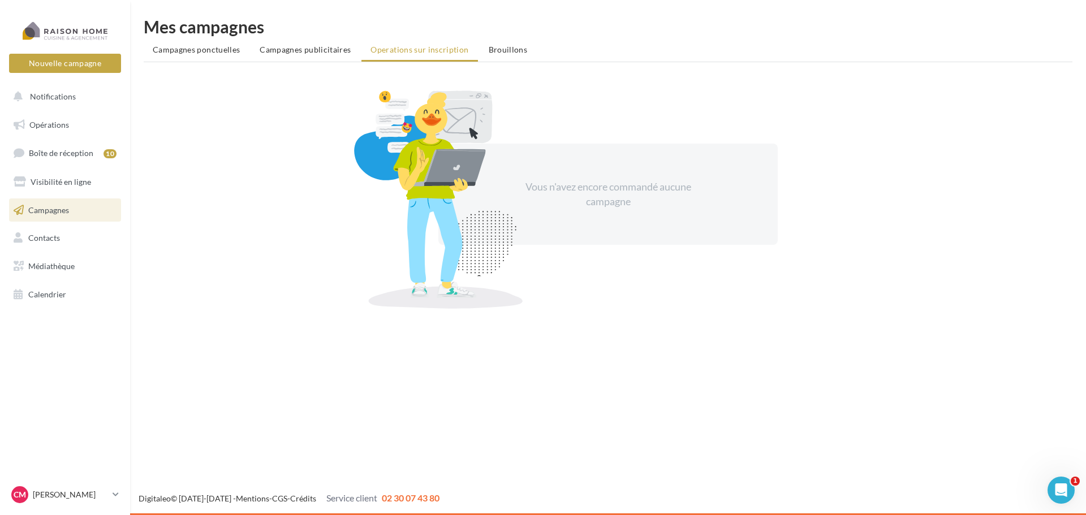
click at [462, 46] on ul "Campagnes ponctuelles Campagnes publicitaires Operations sur inscription [GEOGR…" at bounding box center [608, 51] width 929 height 23
click at [503, 46] on span "Brouillons" at bounding box center [508, 50] width 39 height 10
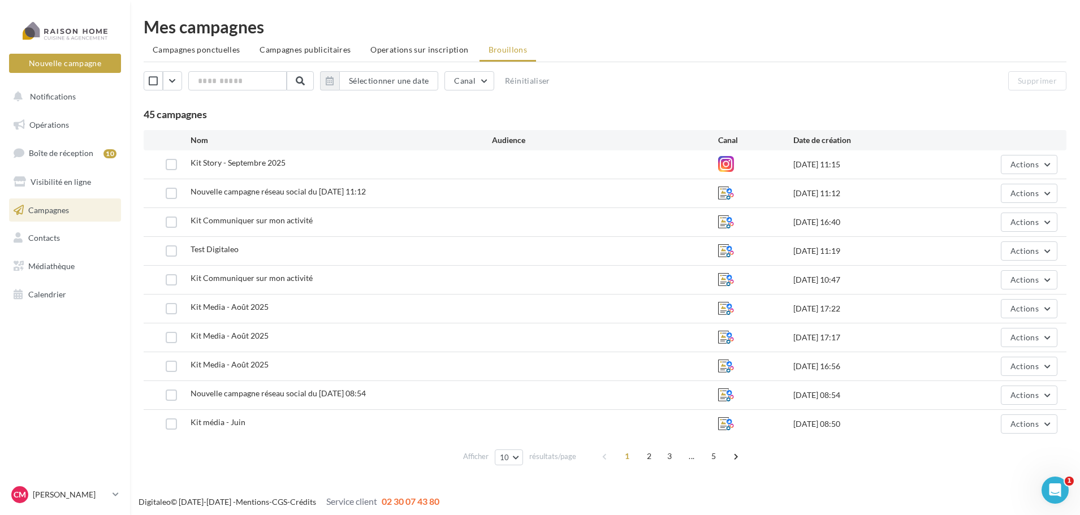
click at [185, 49] on span "Campagnes ponctuelles" at bounding box center [196, 50] width 87 height 10
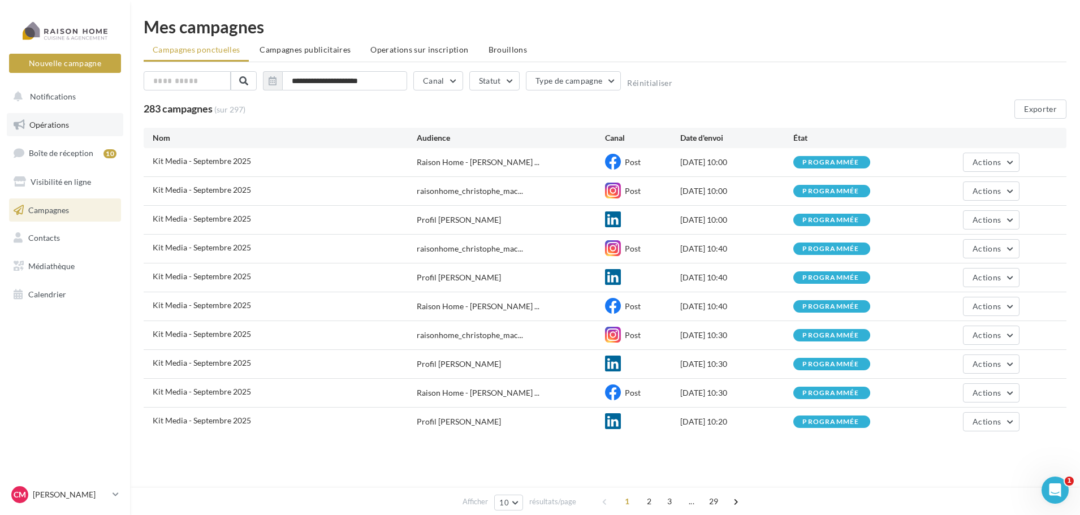
click at [46, 127] on span "Opérations" at bounding box center [49, 125] width 40 height 10
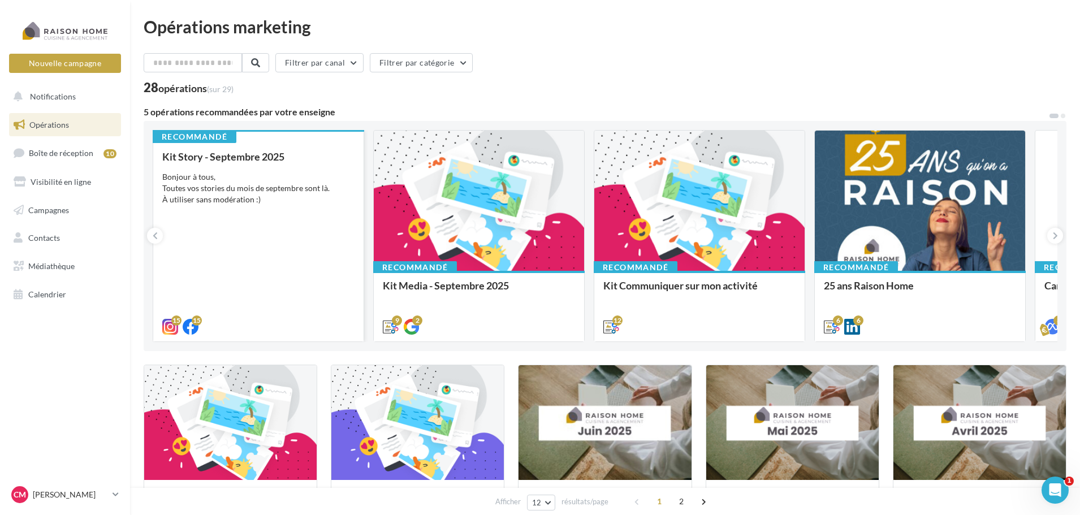
click at [311, 236] on div "Kit Story - Septembre 2025 Bonjour à tous, Toutes vos stories du mois de septem…" at bounding box center [258, 241] width 192 height 180
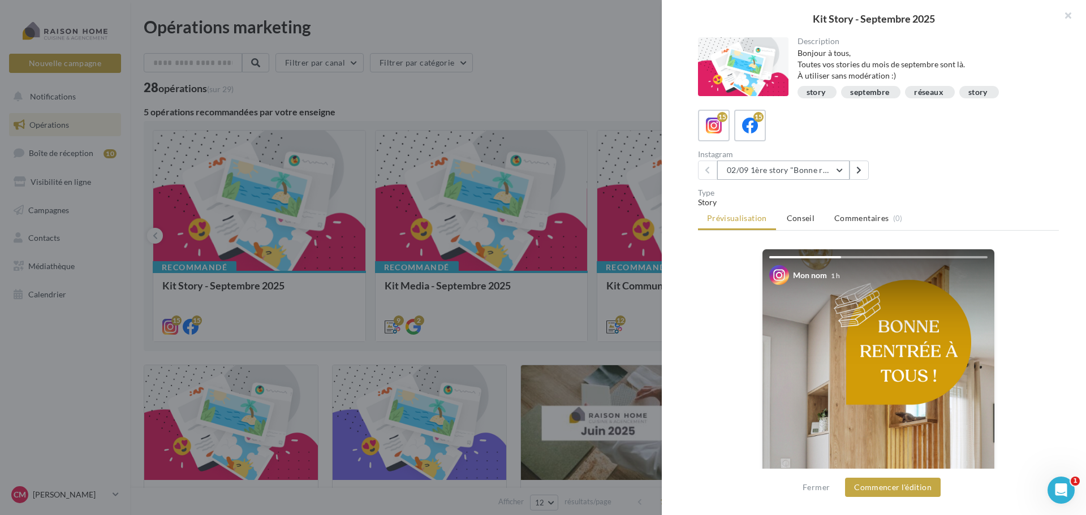
click at [837, 174] on button "02/09 1ère story "Bonne rentrée"" at bounding box center [783, 170] width 132 height 19
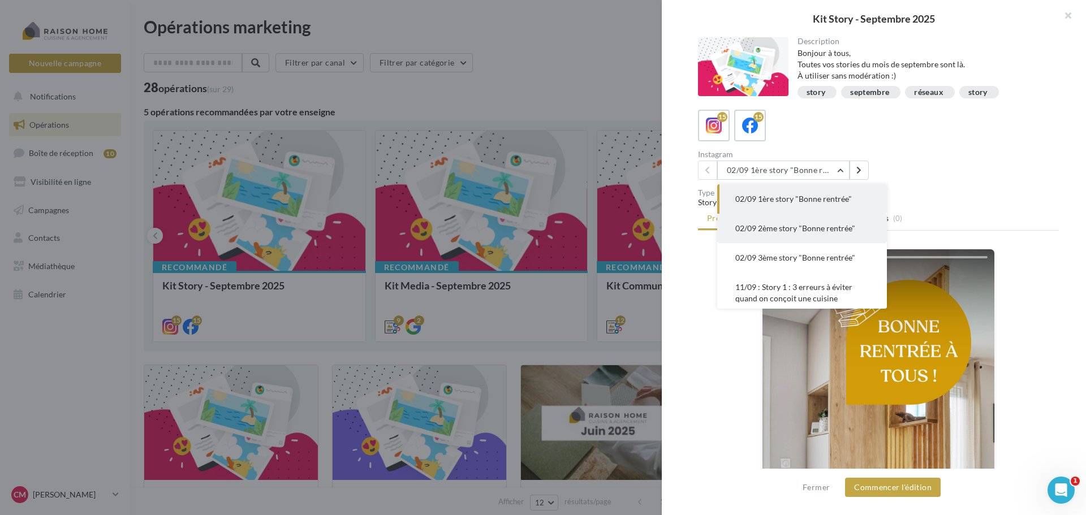
click at [816, 225] on span "02/09 2ème story "Bonne rentrée"" at bounding box center [795, 228] width 120 height 10
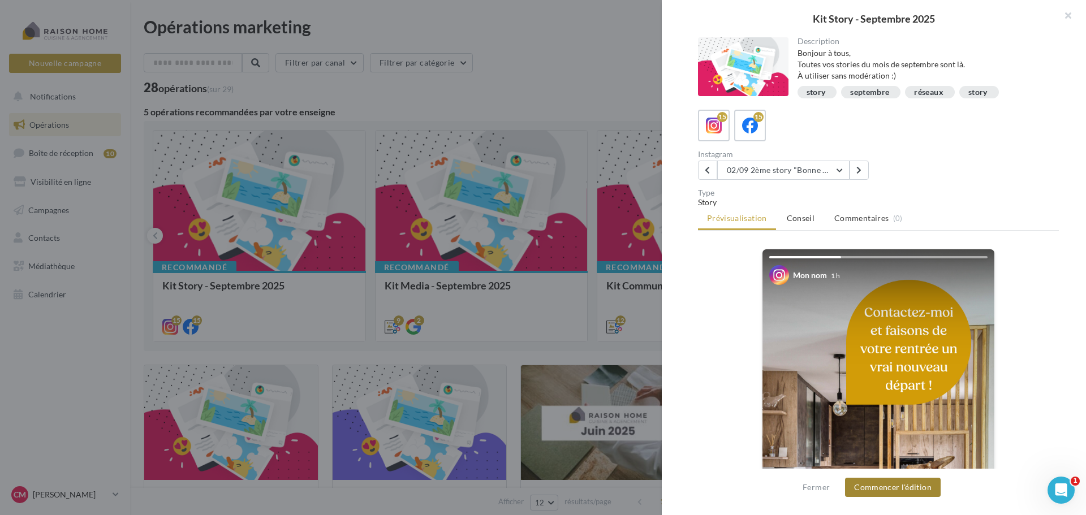
click at [879, 489] on button "Commencer l'édition" at bounding box center [893, 487] width 96 height 19
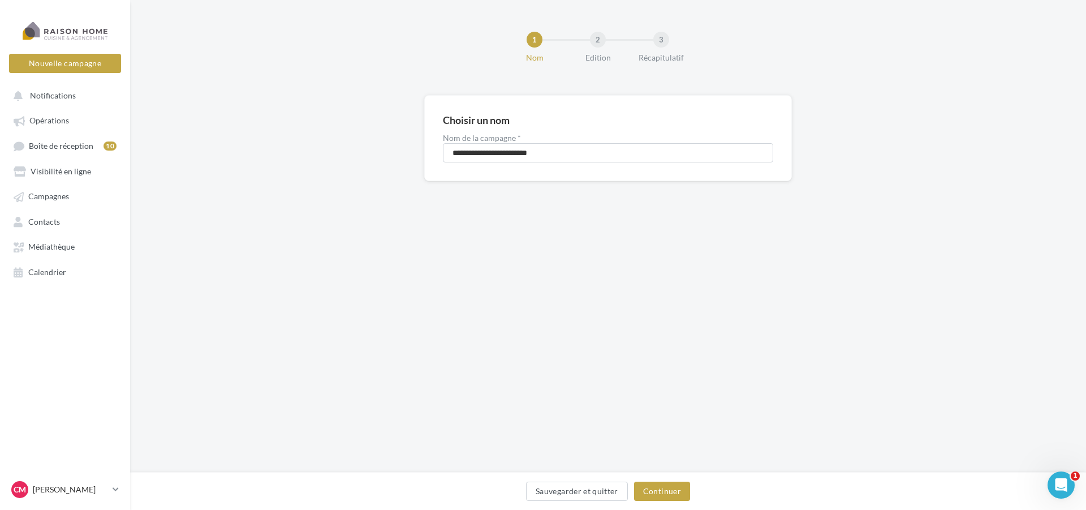
drag, startPoint x: 460, startPoint y: 197, endPoint x: 572, endPoint y: 353, distance: 192.0
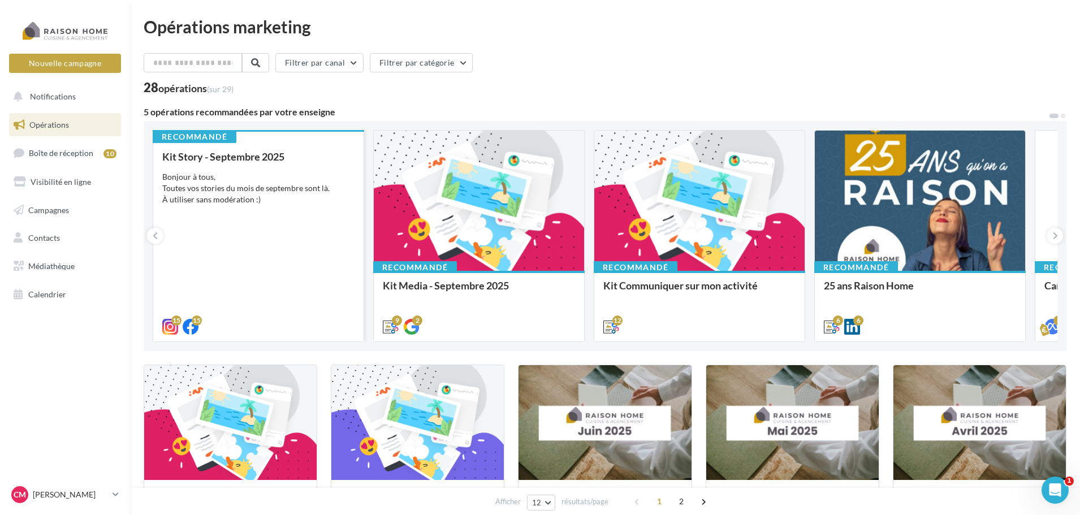
click at [314, 275] on div "Kit Story - Septembre 2025 Bonjour à tous, Toutes vos stories du mois de septem…" at bounding box center [258, 241] width 192 height 180
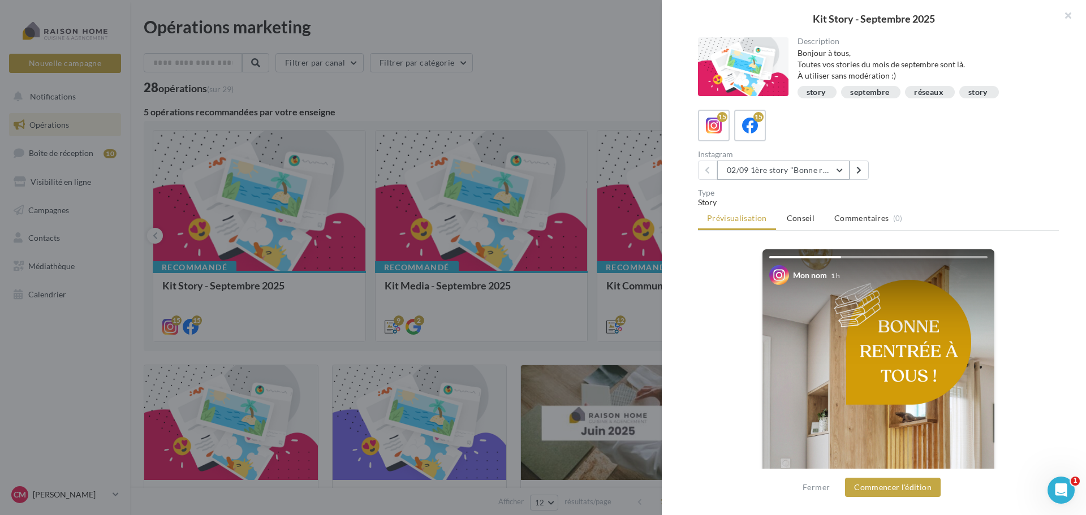
click at [847, 172] on button "02/09 1ère story "Bonne rentrée"" at bounding box center [783, 170] width 132 height 19
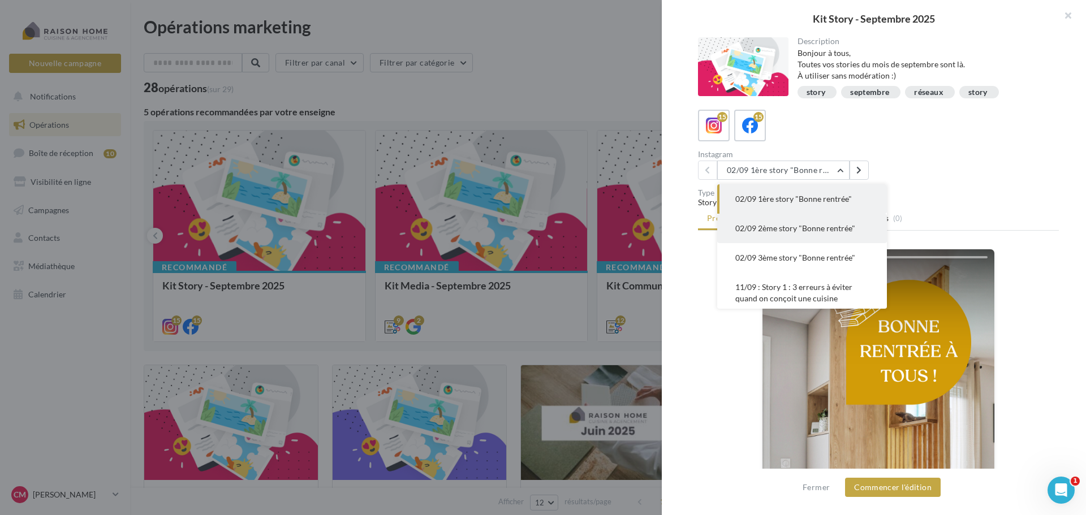
click at [816, 225] on span "02/09 2ème story "Bonne rentrée"" at bounding box center [795, 228] width 120 height 10
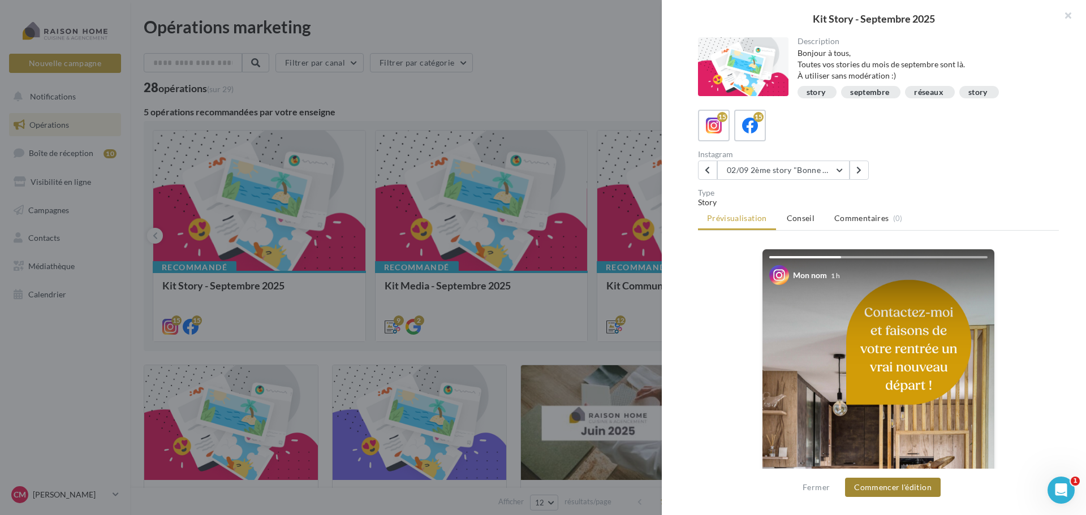
click at [873, 490] on button "Commencer l'édition" at bounding box center [893, 487] width 96 height 19
click at [873, 490] on span "Commencer l'édition" at bounding box center [893, 487] width 96 height 19
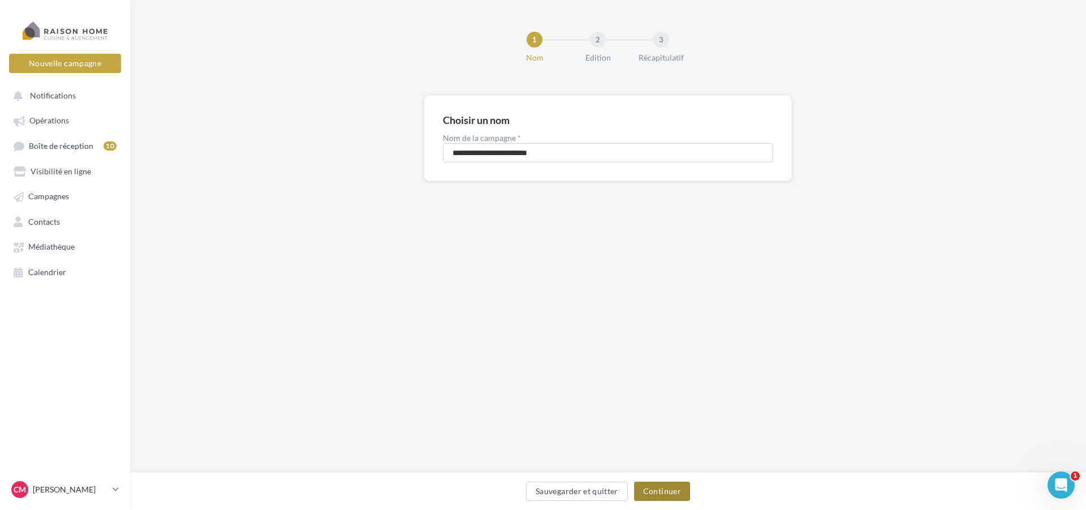
click at [670, 494] on button "Continuer" at bounding box center [662, 490] width 56 height 19
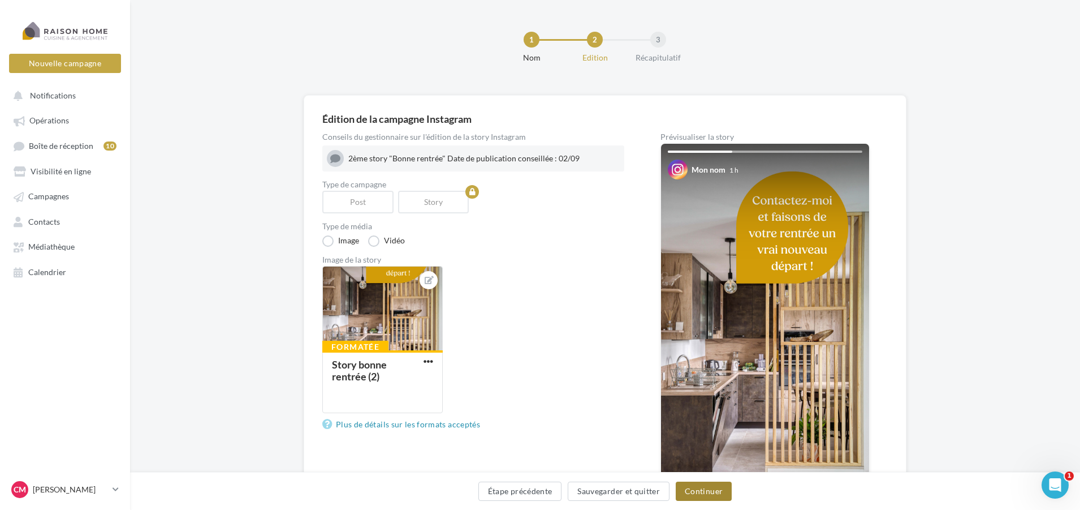
click at [705, 493] on button "Continuer" at bounding box center [704, 490] width 56 height 19
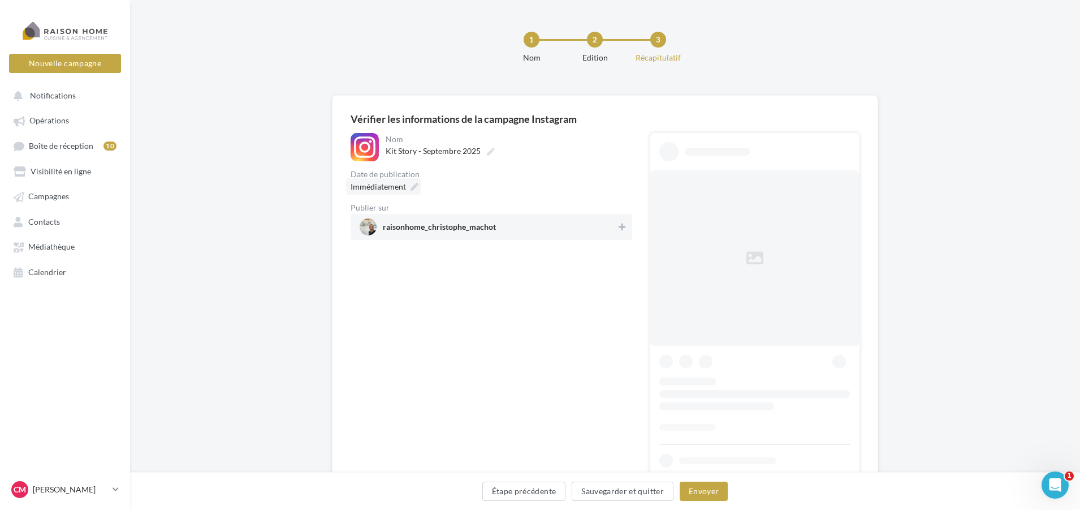
click at [415, 184] on icon at bounding box center [415, 187] width 8 height 8
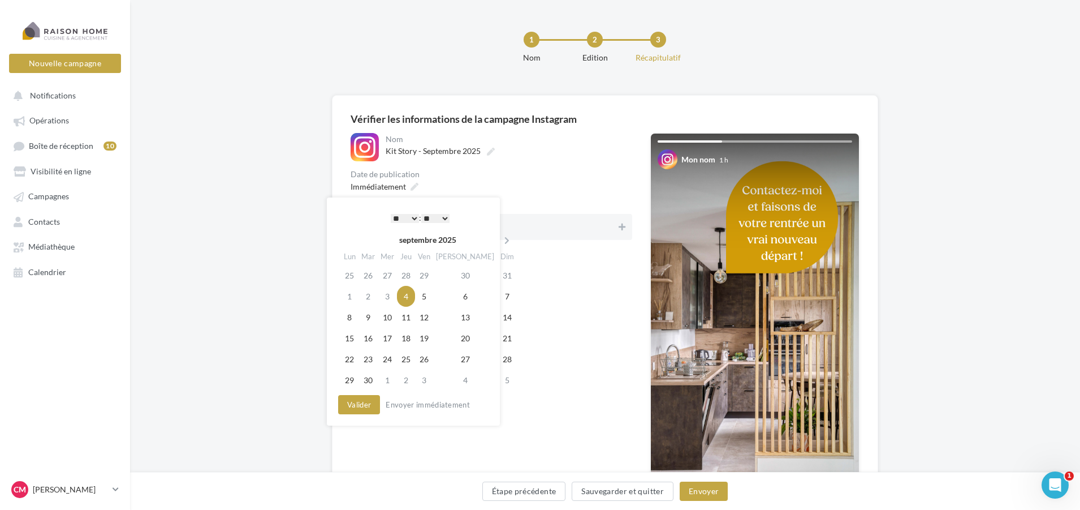
click at [443, 216] on select "** ** ** ** ** **" at bounding box center [435, 218] width 28 height 9
click at [363, 408] on button "Valider" at bounding box center [359, 404] width 42 height 19
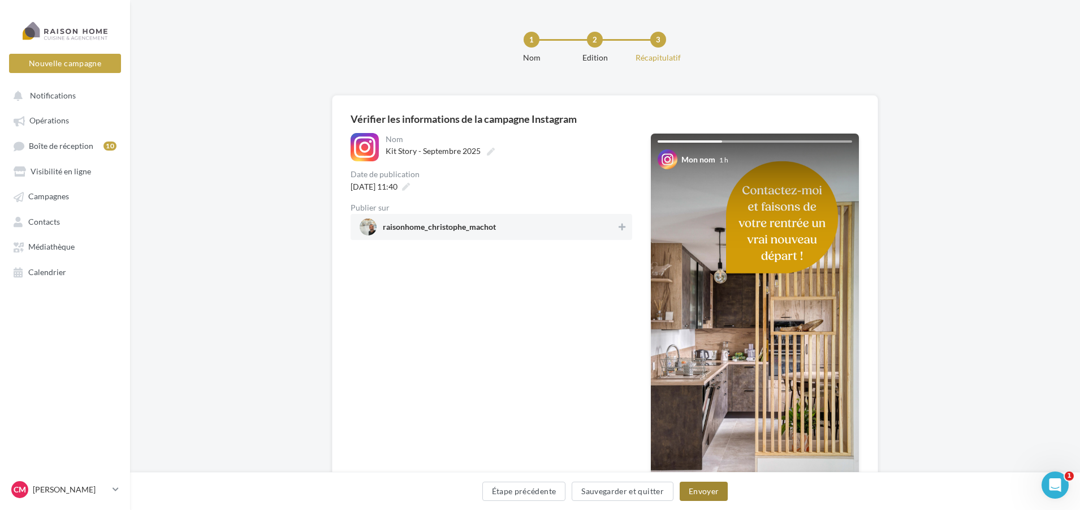
click at [711, 494] on button "Envoyer" at bounding box center [704, 490] width 48 height 19
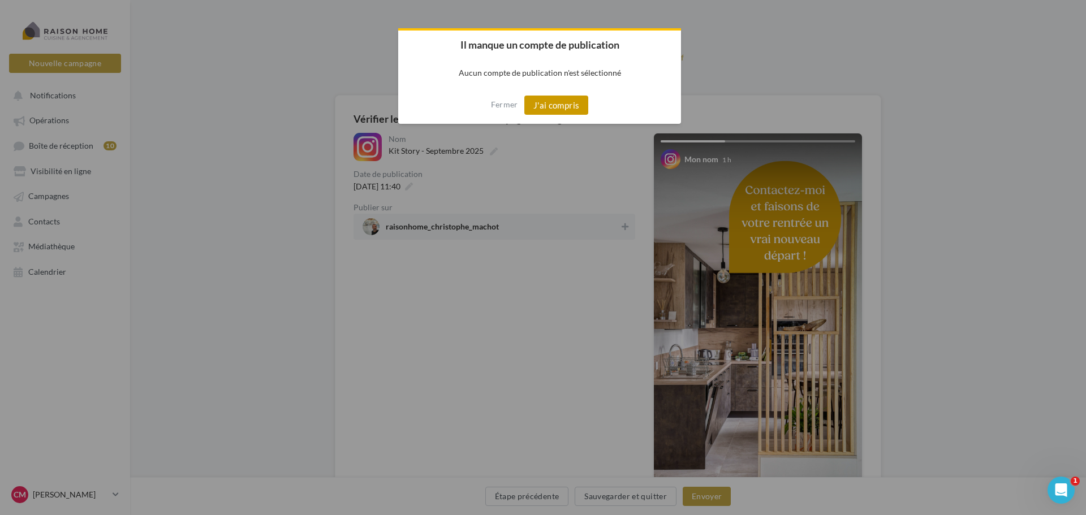
click at [566, 101] on button "J'ai compris" at bounding box center [556, 105] width 64 height 19
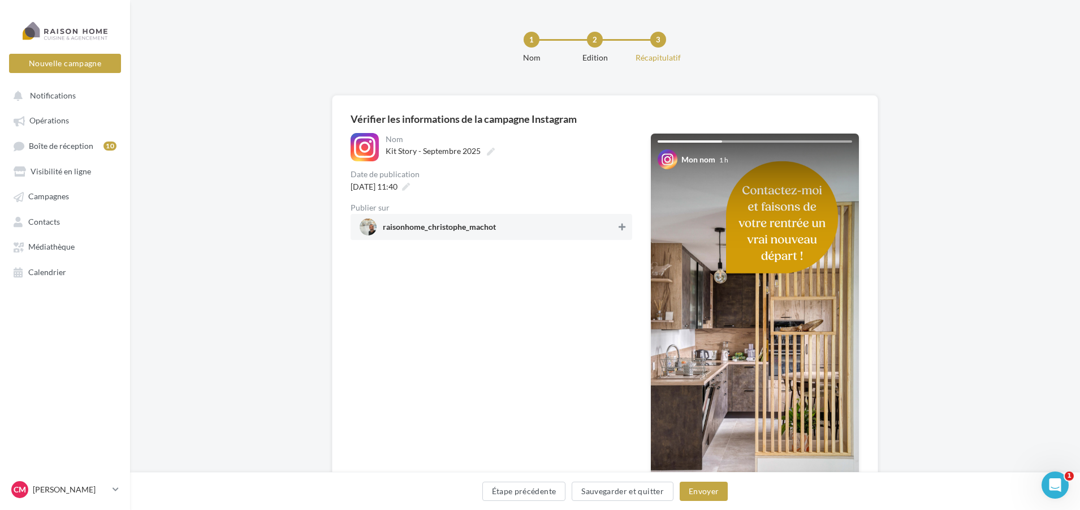
click at [621, 226] on icon at bounding box center [622, 227] width 7 height 8
click at [703, 489] on button "Envoyer" at bounding box center [704, 490] width 48 height 19
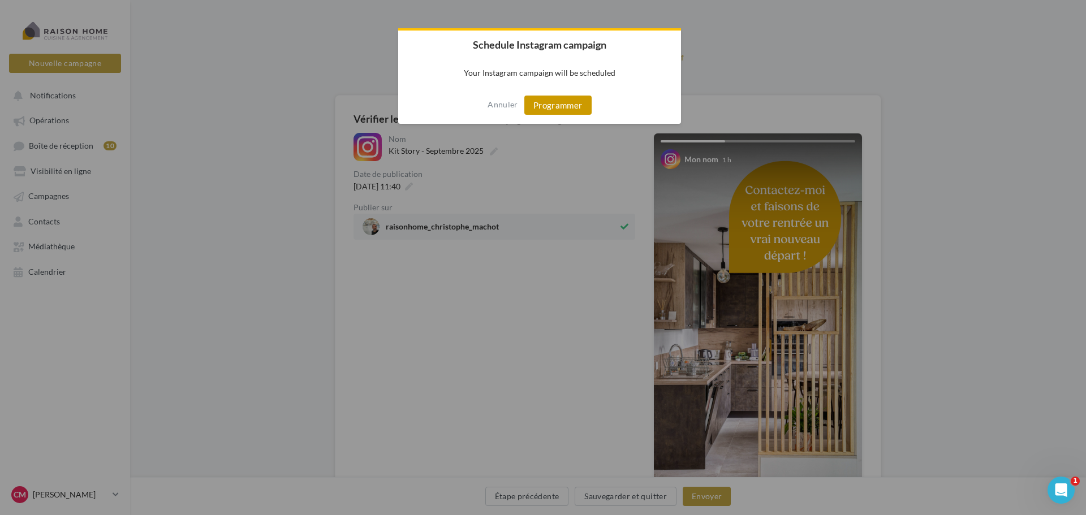
click at [562, 103] on button "Programmer" at bounding box center [557, 105] width 67 height 19
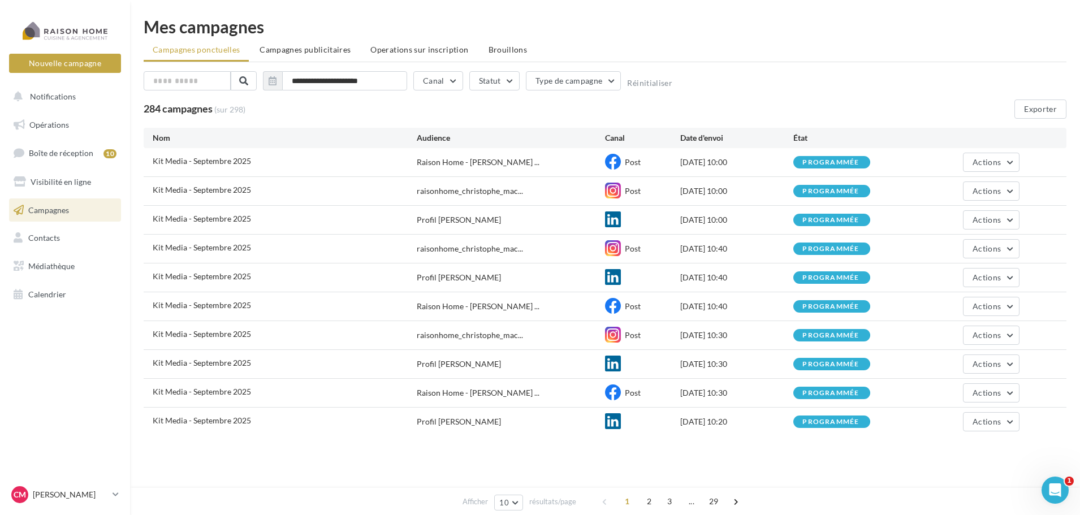
click at [60, 214] on span "Campagnes" at bounding box center [48, 210] width 41 height 10
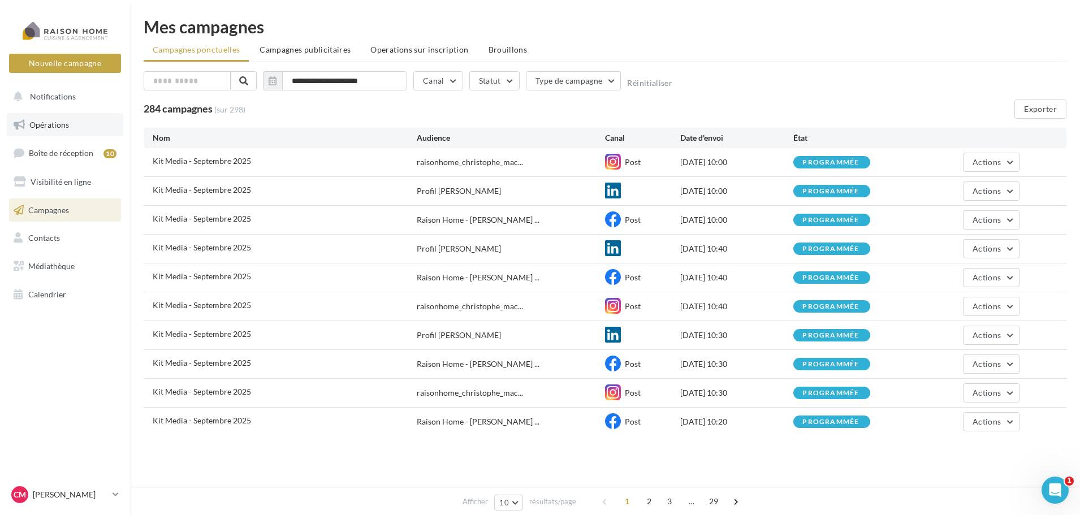
click at [57, 131] on link "Opérations" at bounding box center [65, 125] width 117 height 24
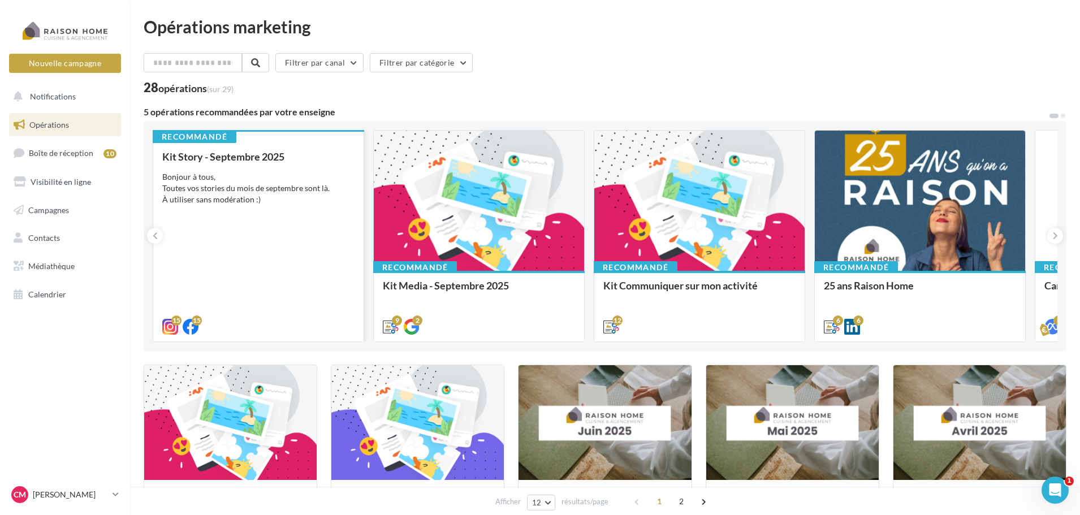
click at [330, 218] on div "Kit Story - Septembre 2025 Bonjour à tous, Toutes vos stories du mois de septem…" at bounding box center [258, 241] width 192 height 180
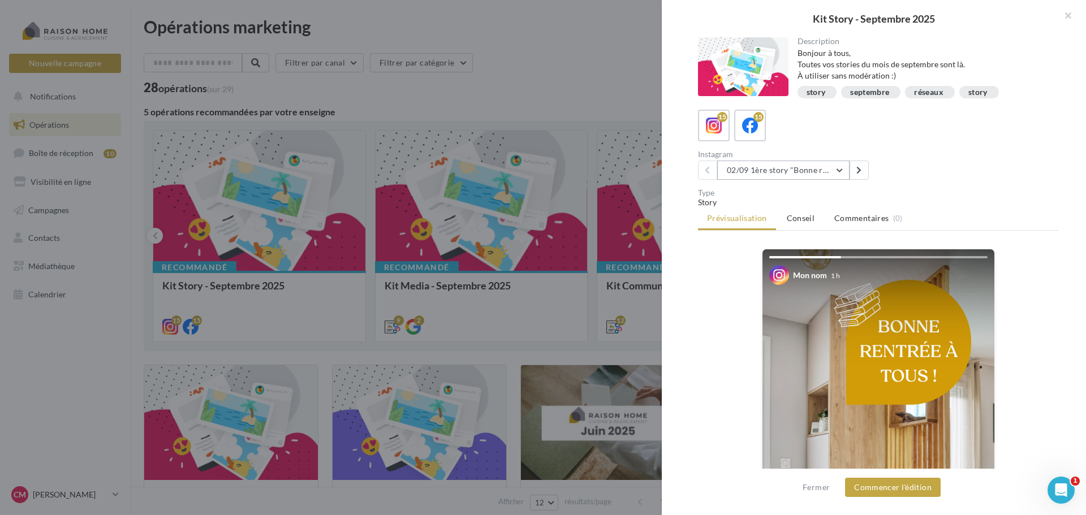
click at [841, 169] on button "02/09 1ère story "Bonne rentrée"" at bounding box center [783, 170] width 132 height 19
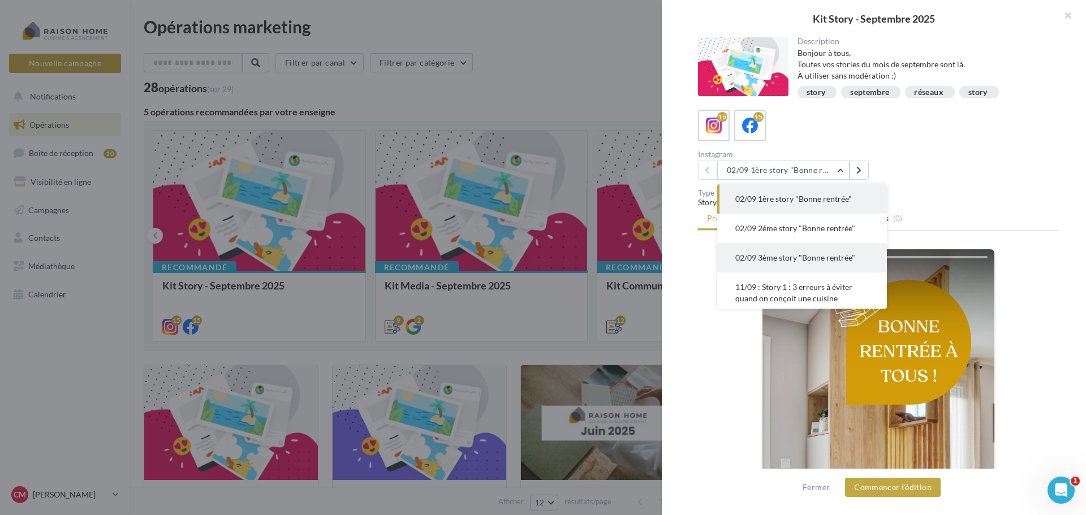
click at [822, 264] on button "02/09 3ème story "Bonne rentrée"" at bounding box center [802, 257] width 170 height 29
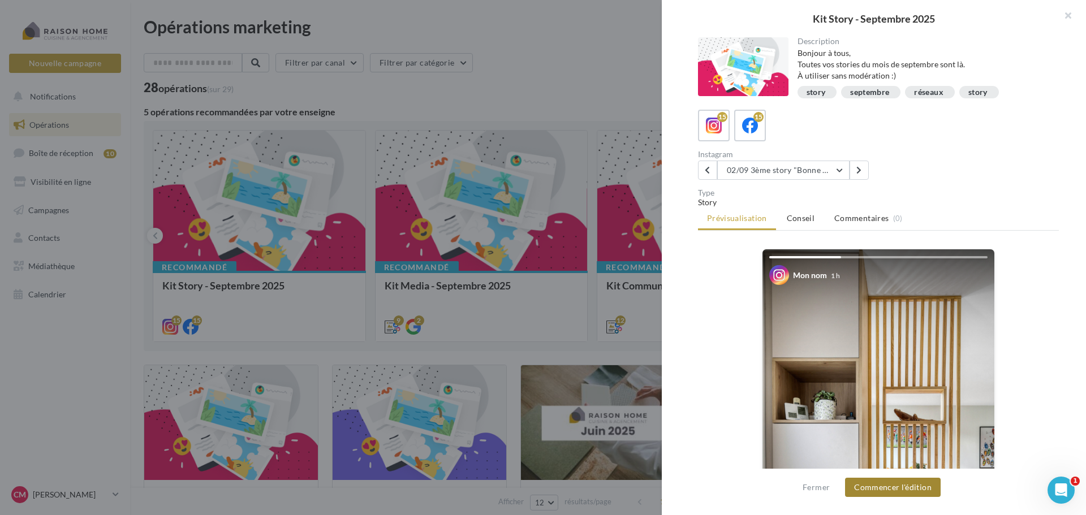
click at [914, 491] on button "Commencer l'édition" at bounding box center [893, 487] width 96 height 19
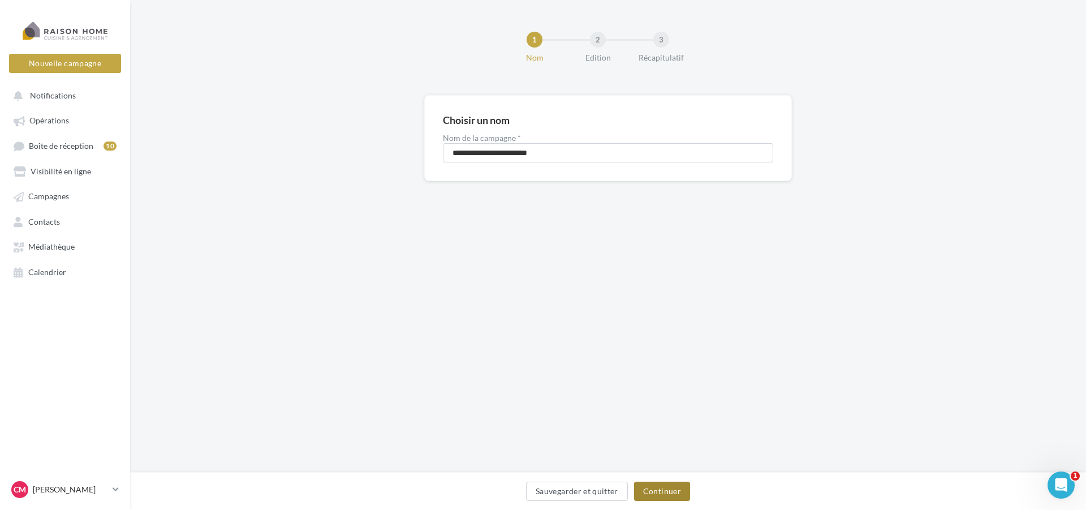
click at [666, 490] on button "Continuer" at bounding box center [662, 490] width 56 height 19
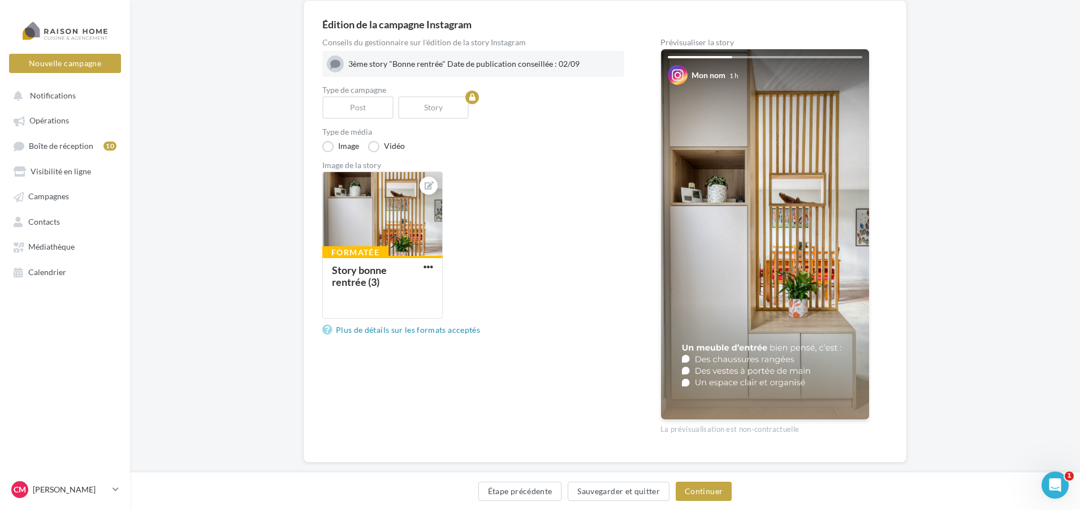
scroll to position [114, 0]
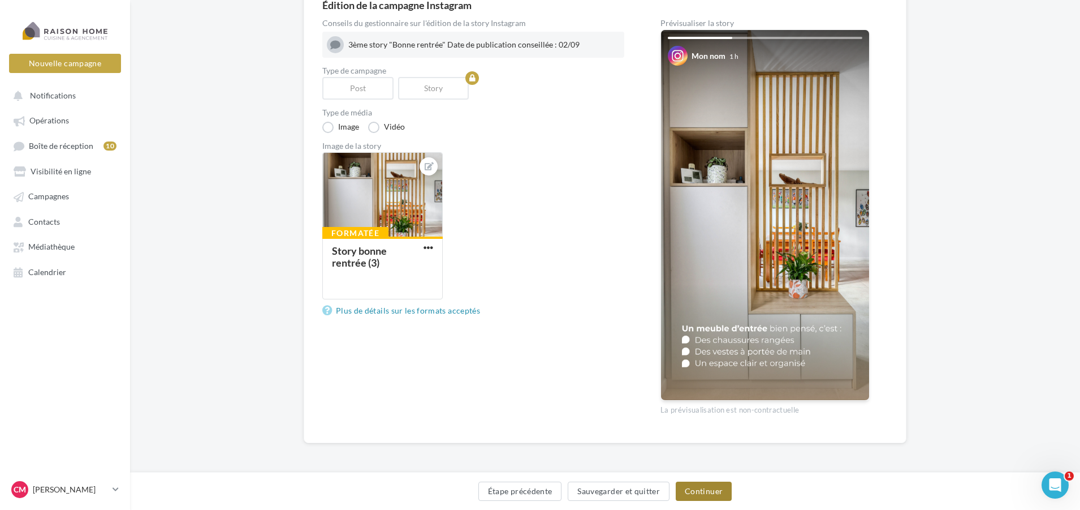
click at [722, 495] on button "Continuer" at bounding box center [704, 490] width 56 height 19
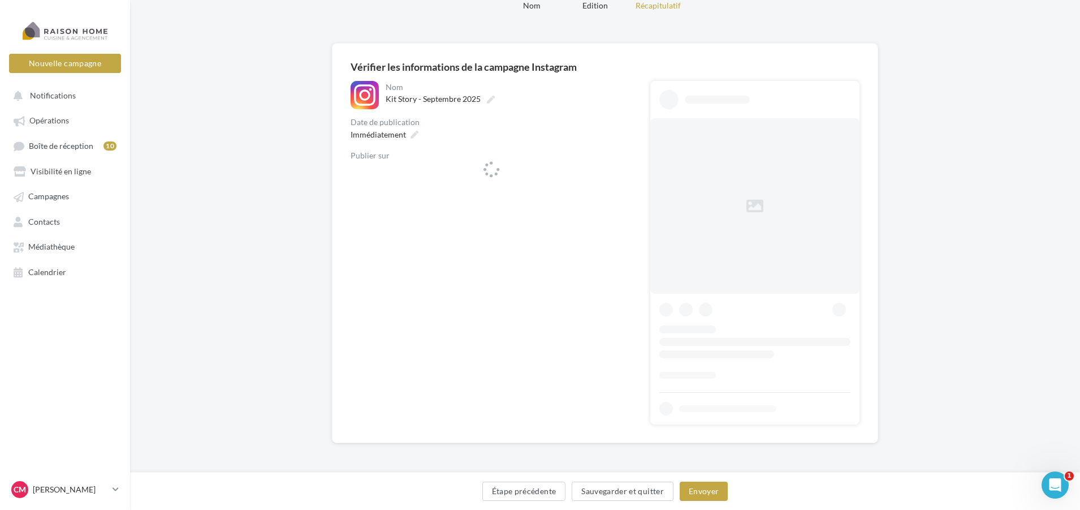
scroll to position [52, 0]
click at [624, 174] on icon at bounding box center [622, 175] width 7 height 8
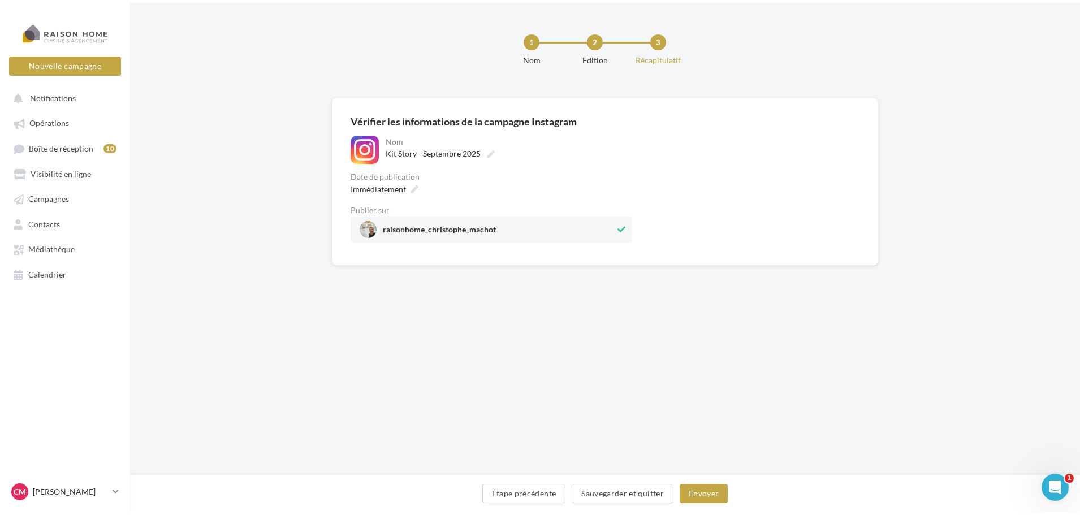
scroll to position [0, 0]
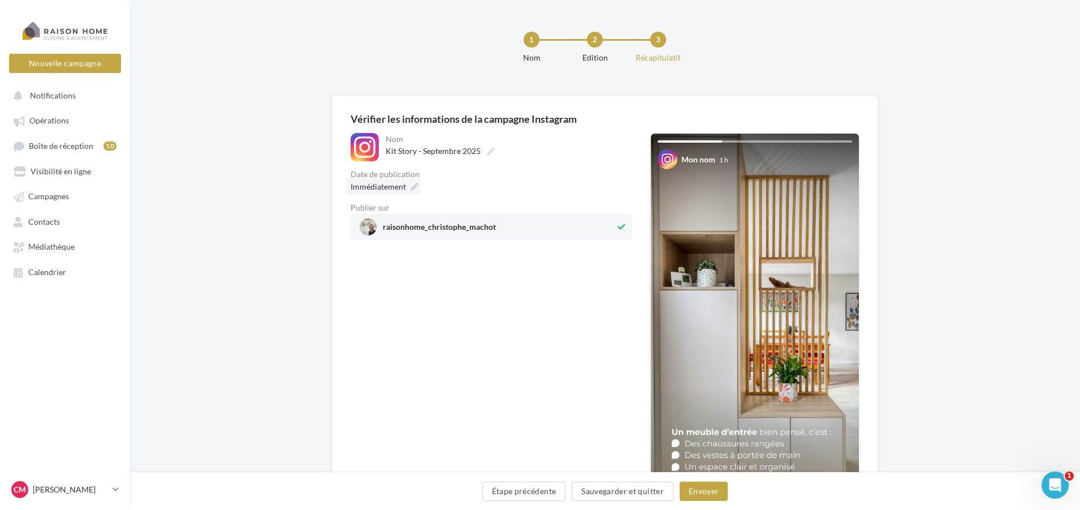
click at [412, 189] on icon at bounding box center [415, 187] width 8 height 8
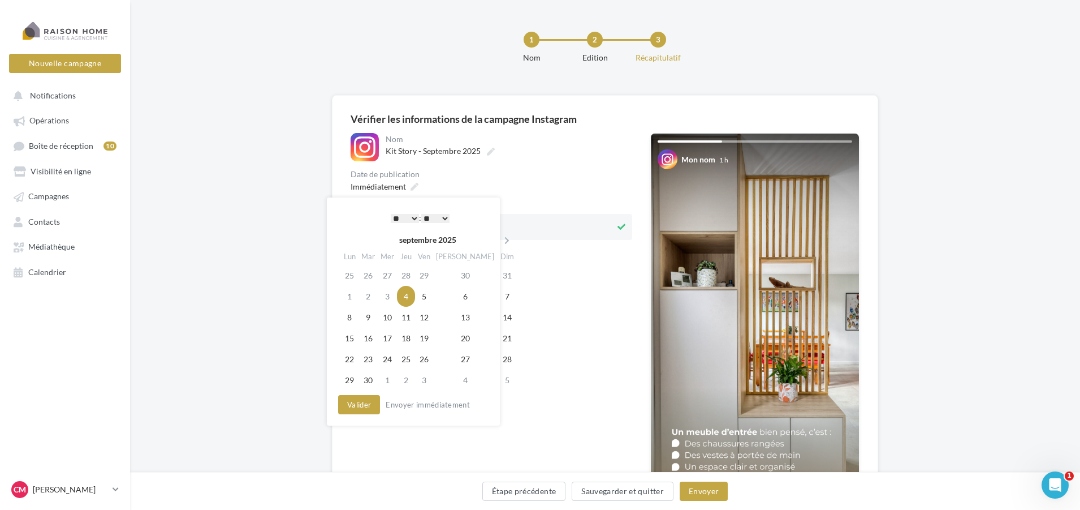
click at [446, 219] on select "** ** ** ** ** **" at bounding box center [435, 218] width 28 height 9
click at [366, 396] on button "Valider" at bounding box center [359, 404] width 42 height 19
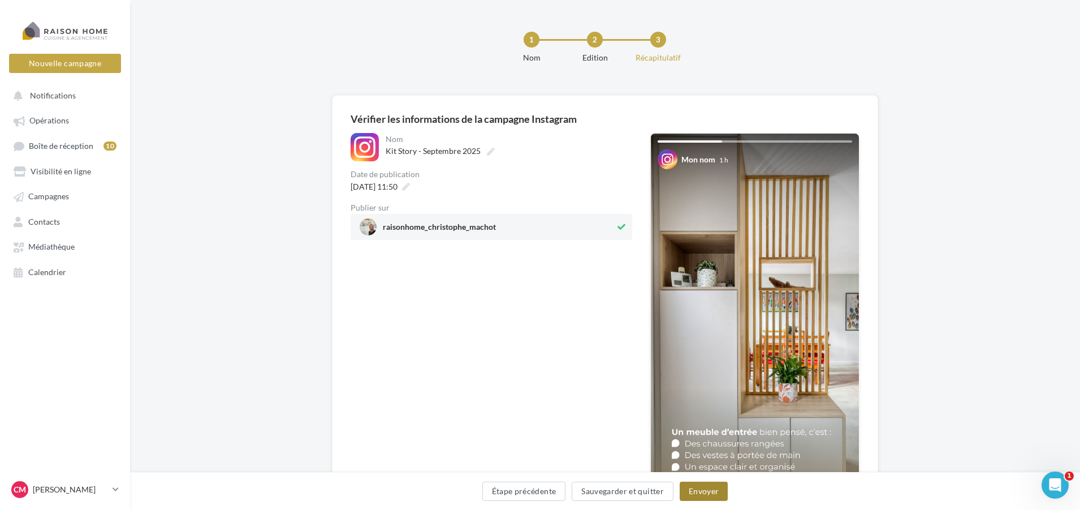
click at [710, 490] on button "Envoyer" at bounding box center [704, 490] width 48 height 19
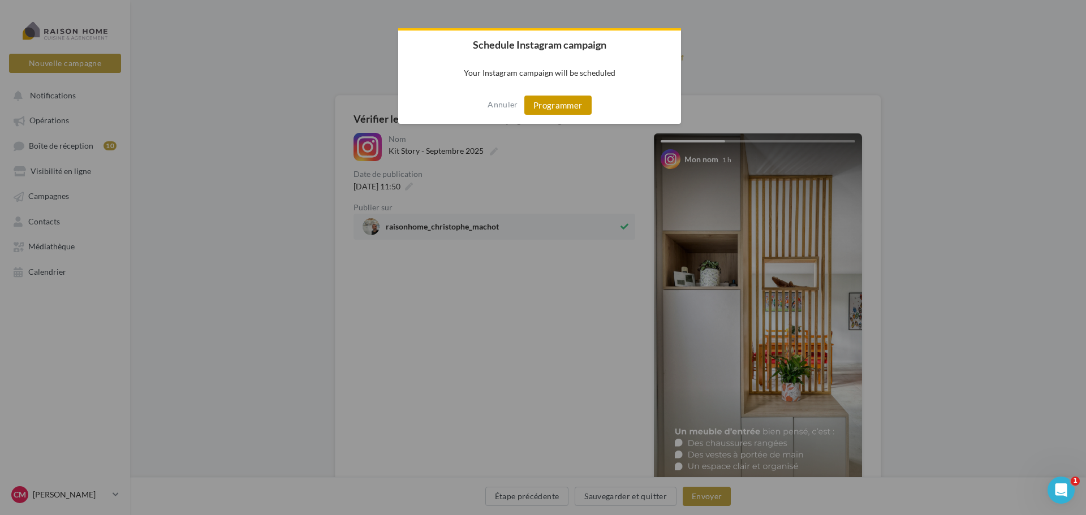
click at [540, 103] on button "Programmer" at bounding box center [557, 105] width 67 height 19
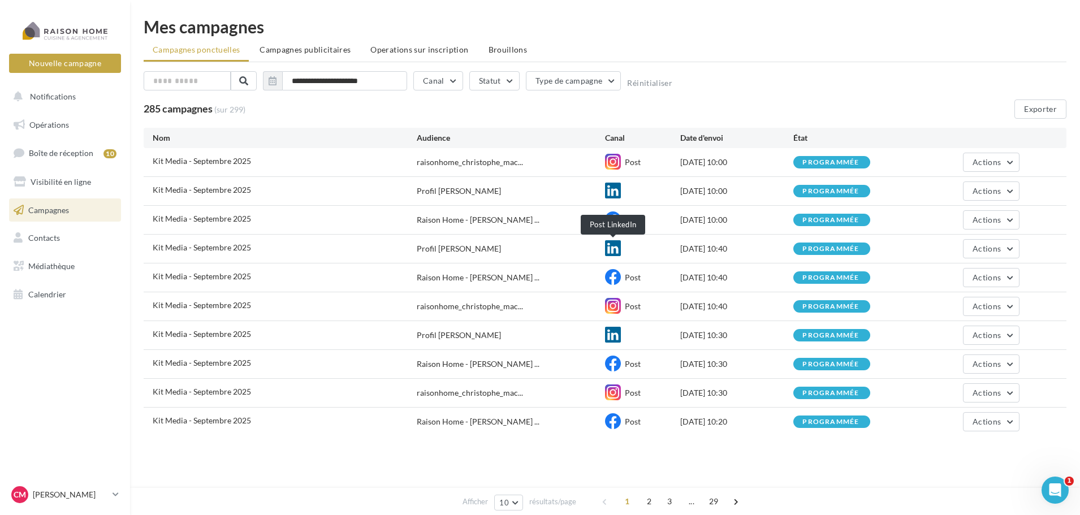
scroll to position [1, 0]
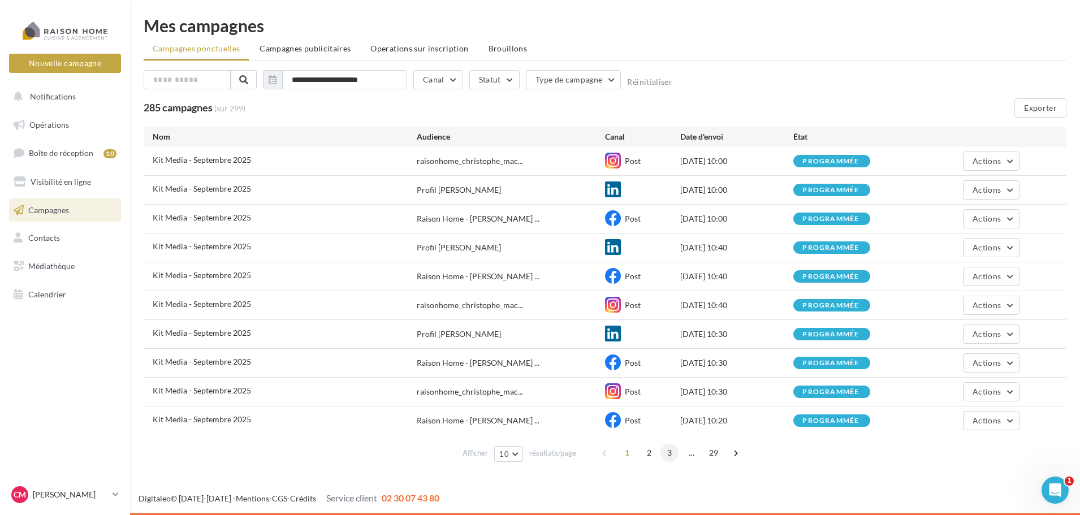
click at [664, 458] on span "3" at bounding box center [670, 453] width 18 height 18
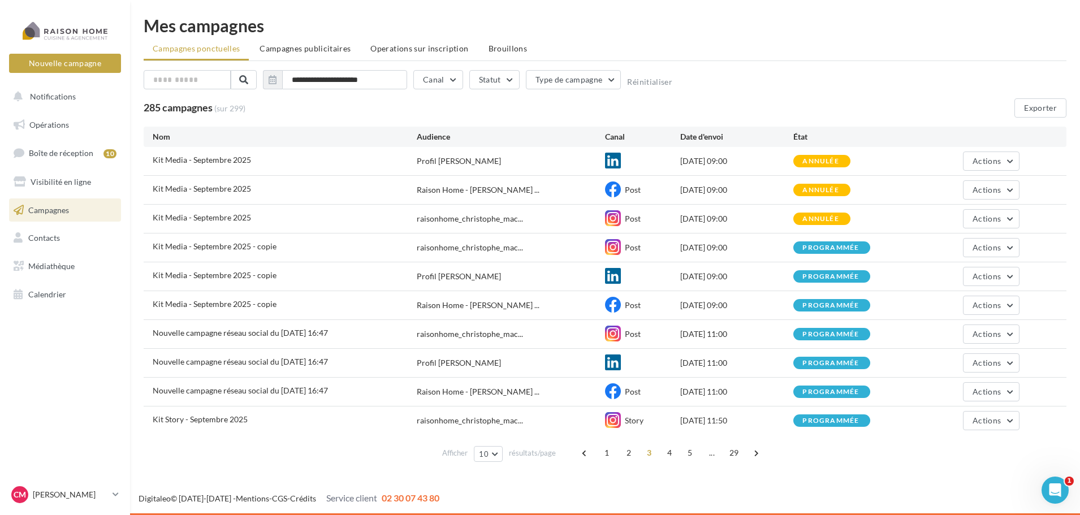
click at [672, 458] on span "4" at bounding box center [670, 453] width 18 height 18
